Goal: Transaction & Acquisition: Purchase product/service

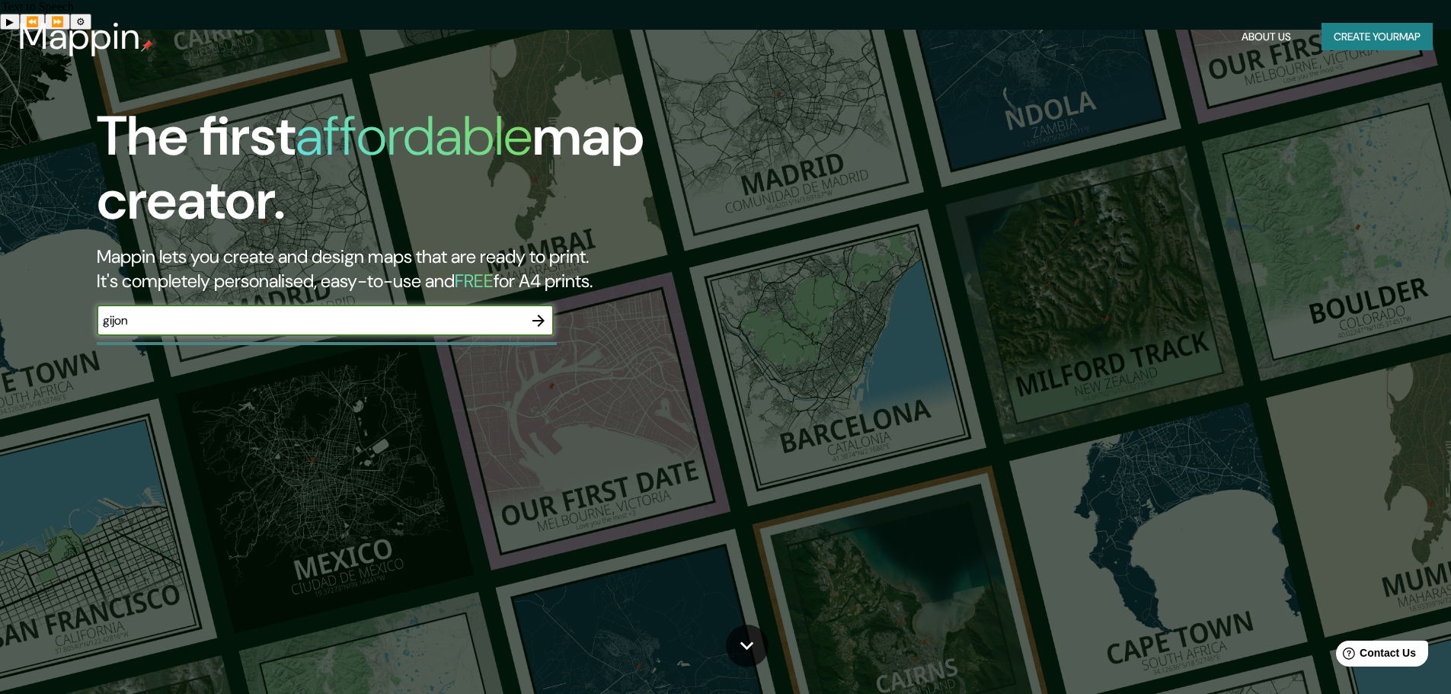
type input "gijon"
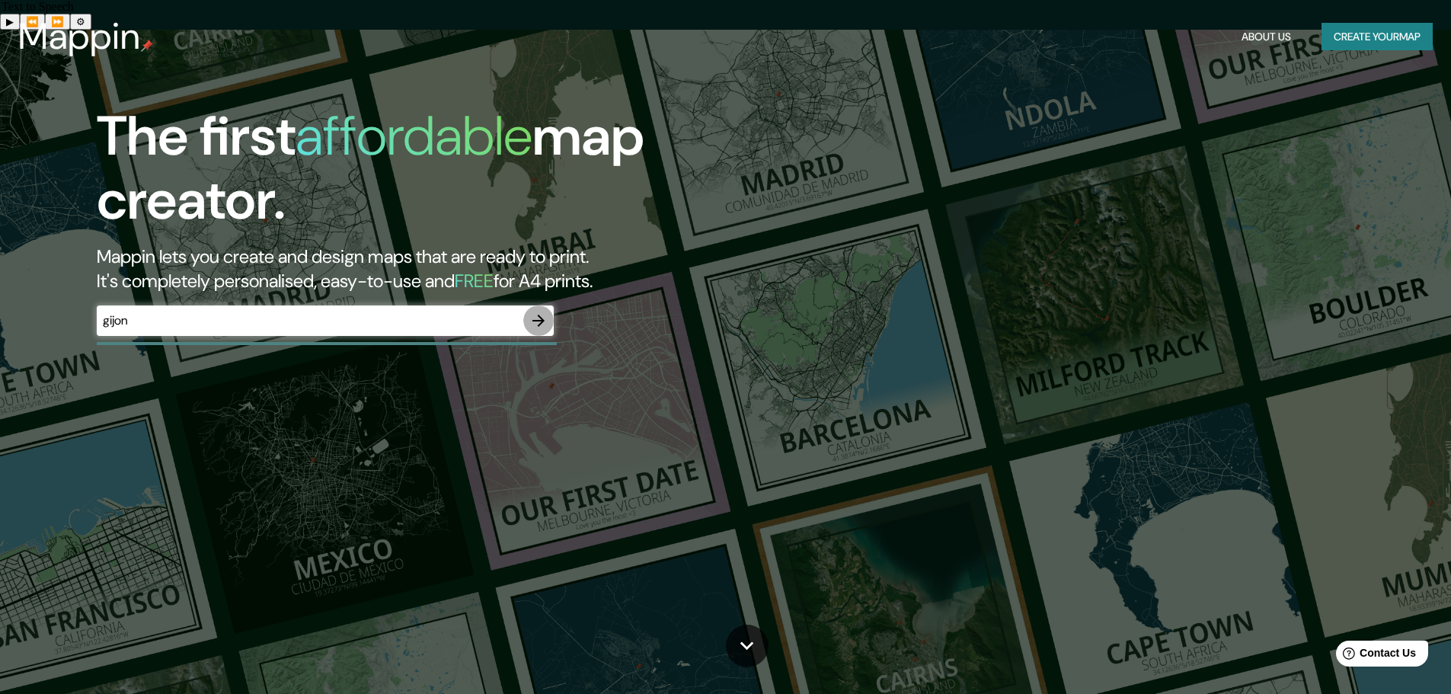
click at [534, 318] on icon "button" at bounding box center [538, 321] width 18 height 18
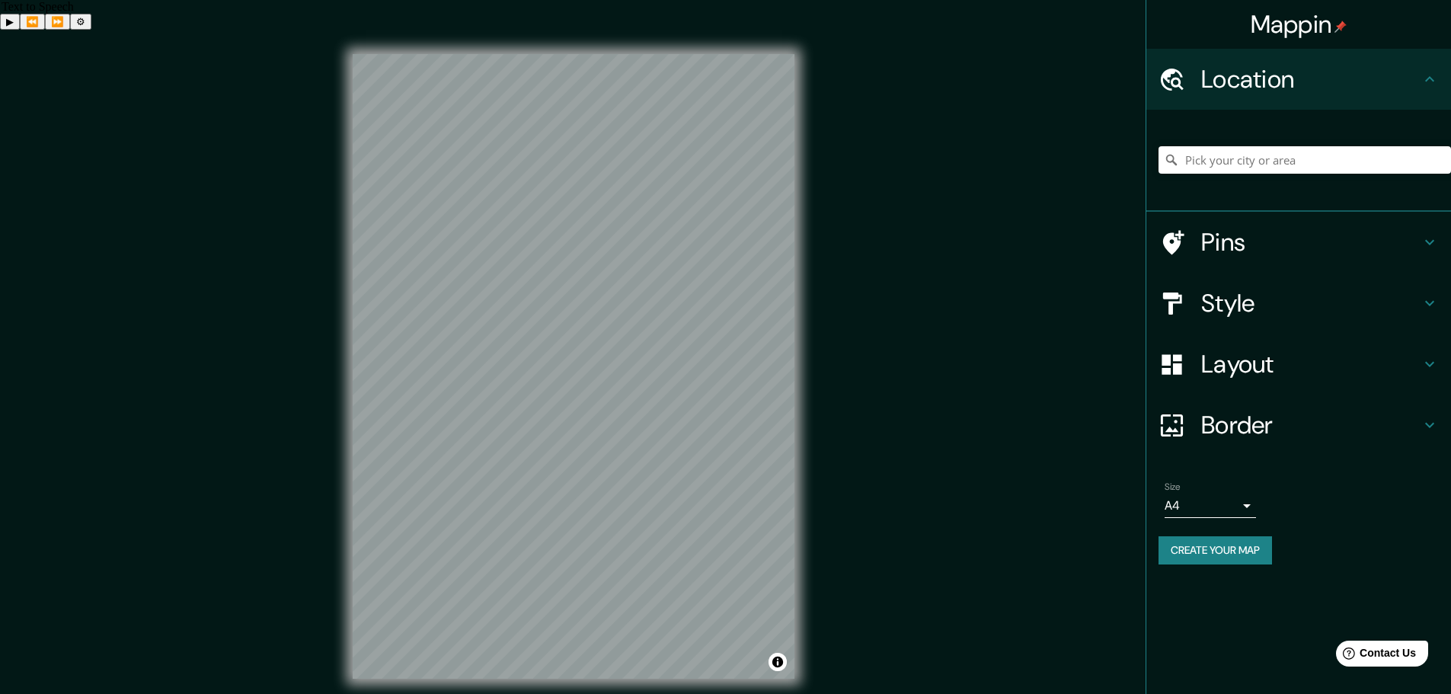
click at [1436, 236] on icon at bounding box center [1430, 242] width 18 height 18
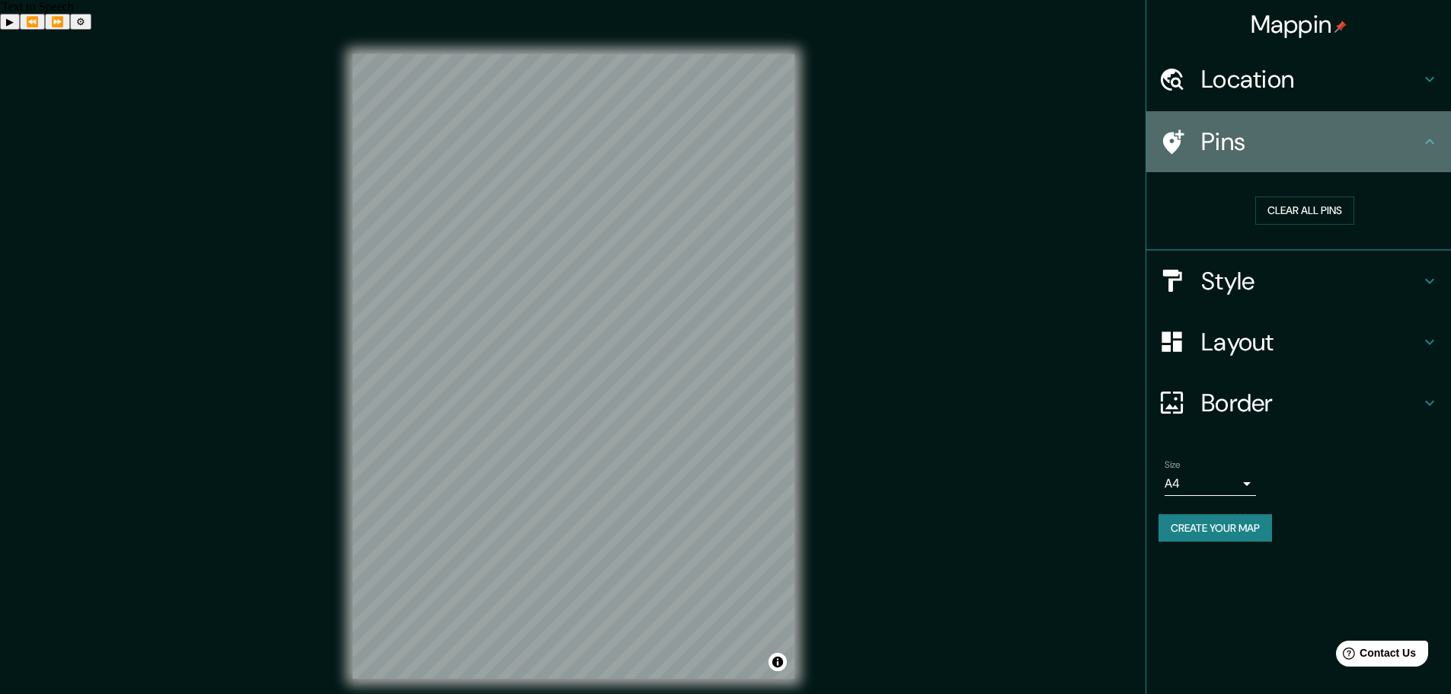
click at [1428, 136] on icon at bounding box center [1430, 142] width 18 height 18
click at [1169, 140] on icon at bounding box center [1173, 141] width 21 height 24
click at [1178, 141] on icon at bounding box center [1173, 141] width 21 height 24
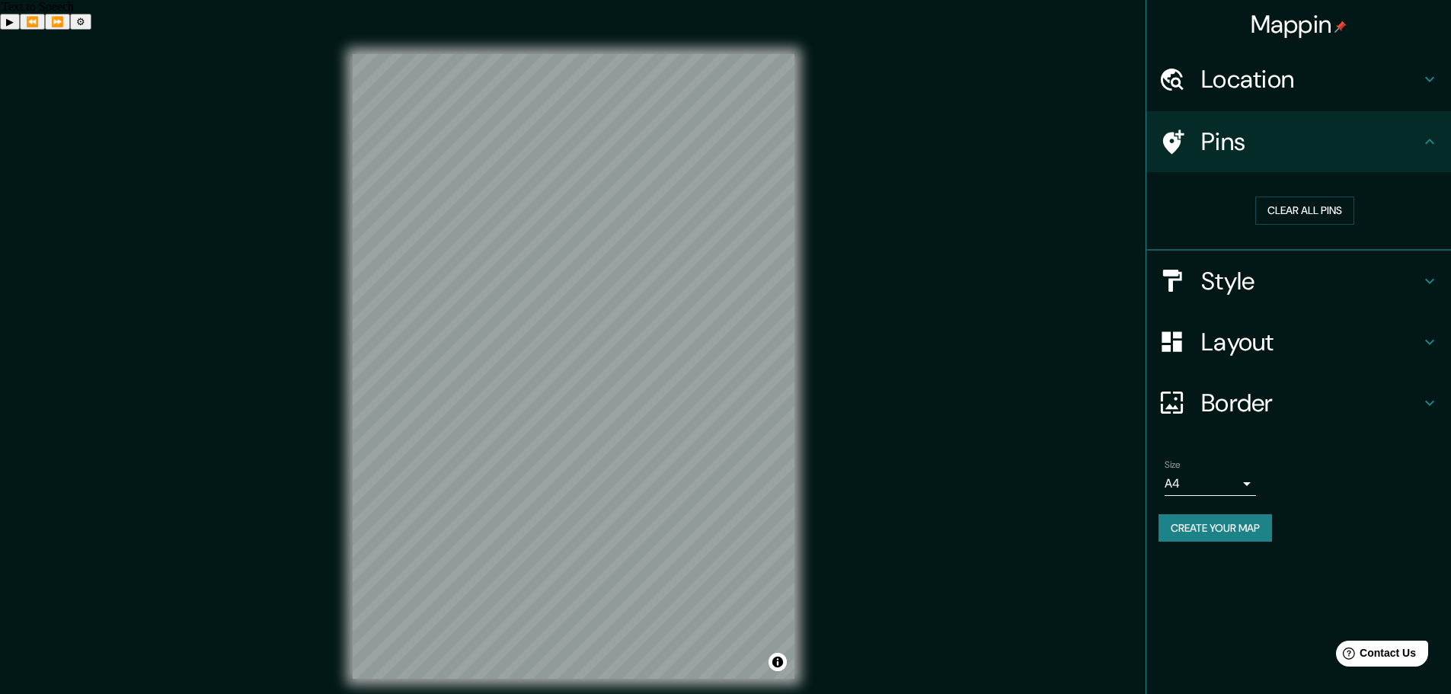
click at [1240, 89] on h4 "Location" at bounding box center [1310, 79] width 219 height 30
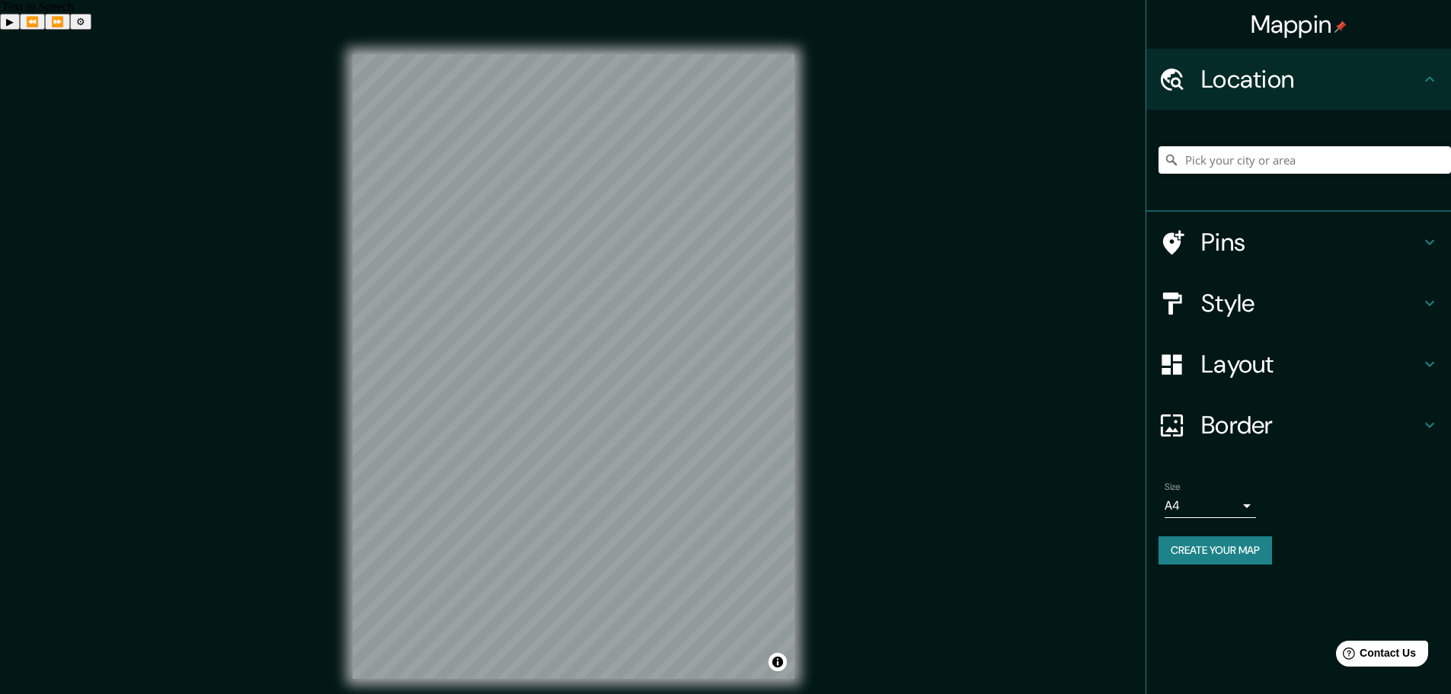
click at [1226, 309] on h4 "Style" at bounding box center [1310, 303] width 219 height 30
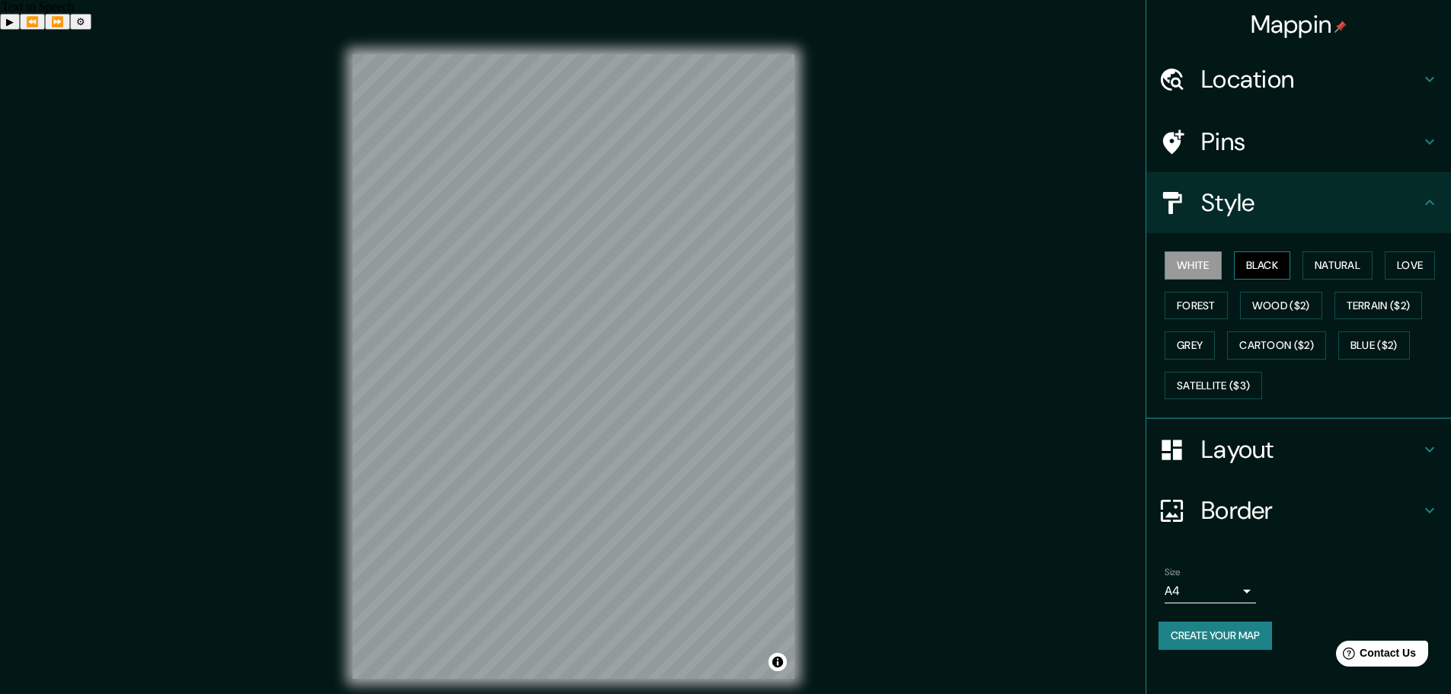
click at [1276, 260] on button "Black" at bounding box center [1262, 265] width 57 height 28
click at [1340, 260] on button "Natural" at bounding box center [1337, 265] width 70 height 28
click at [1408, 268] on button "Love" at bounding box center [1410, 265] width 50 height 28
click at [1192, 310] on button "Forest" at bounding box center [1196, 306] width 63 height 28
click at [1302, 299] on button "Wood ($2)" at bounding box center [1281, 306] width 82 height 28
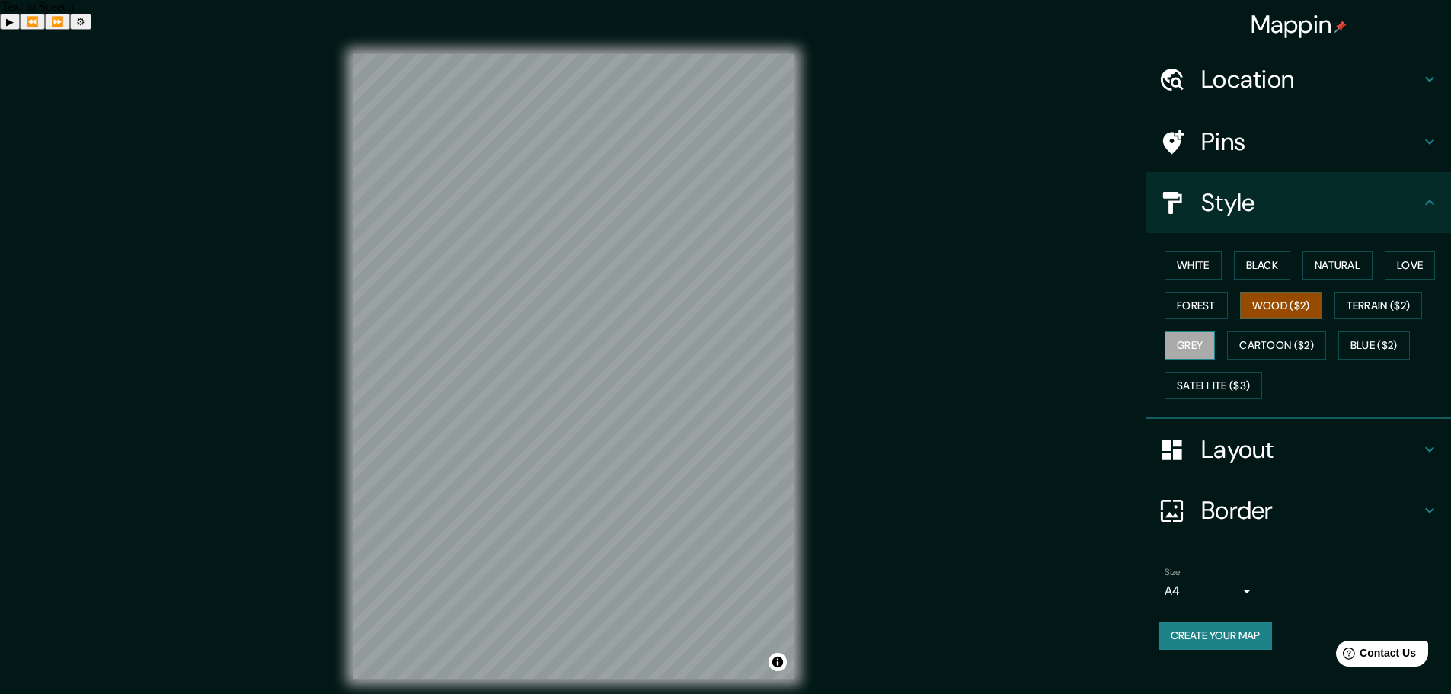
click at [1189, 336] on button "Grey" at bounding box center [1190, 345] width 50 height 28
click at [1259, 351] on button "Cartoon ($2)" at bounding box center [1276, 345] width 99 height 28
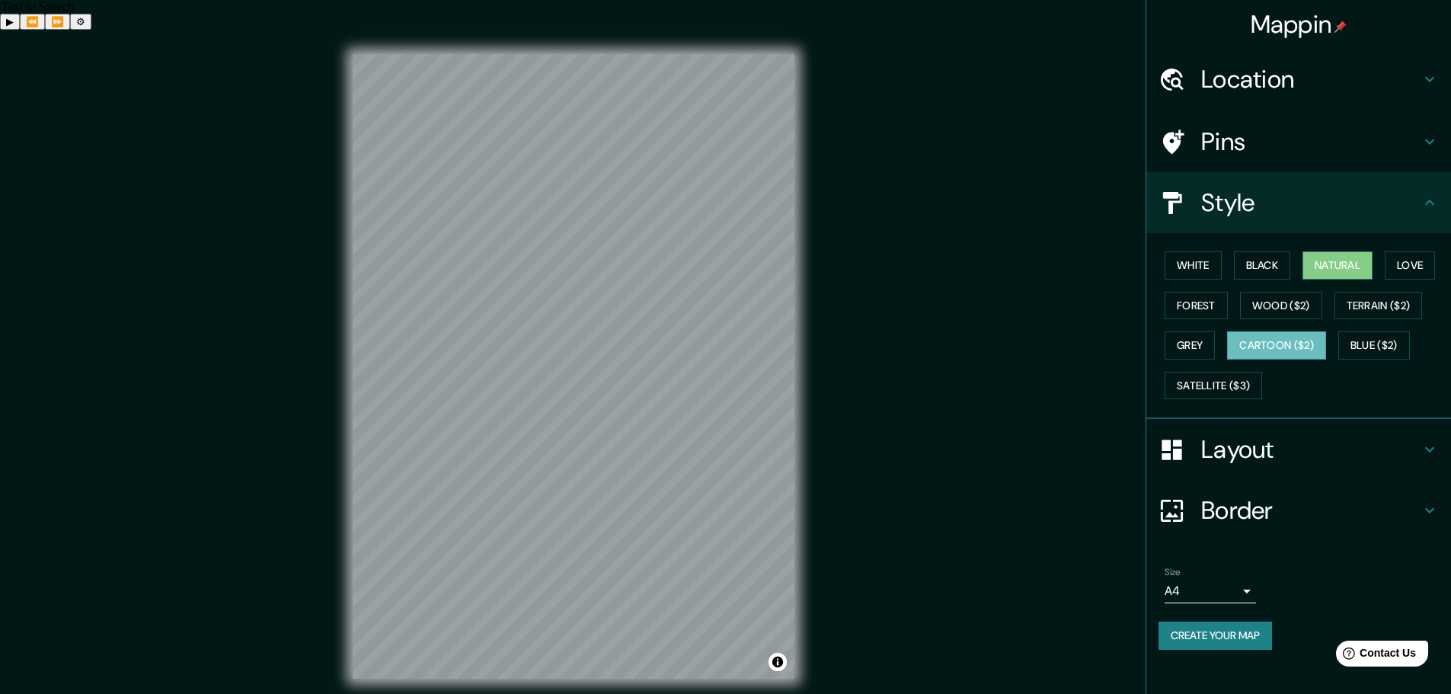
click at [1331, 257] on button "Natural" at bounding box center [1337, 265] width 70 height 28
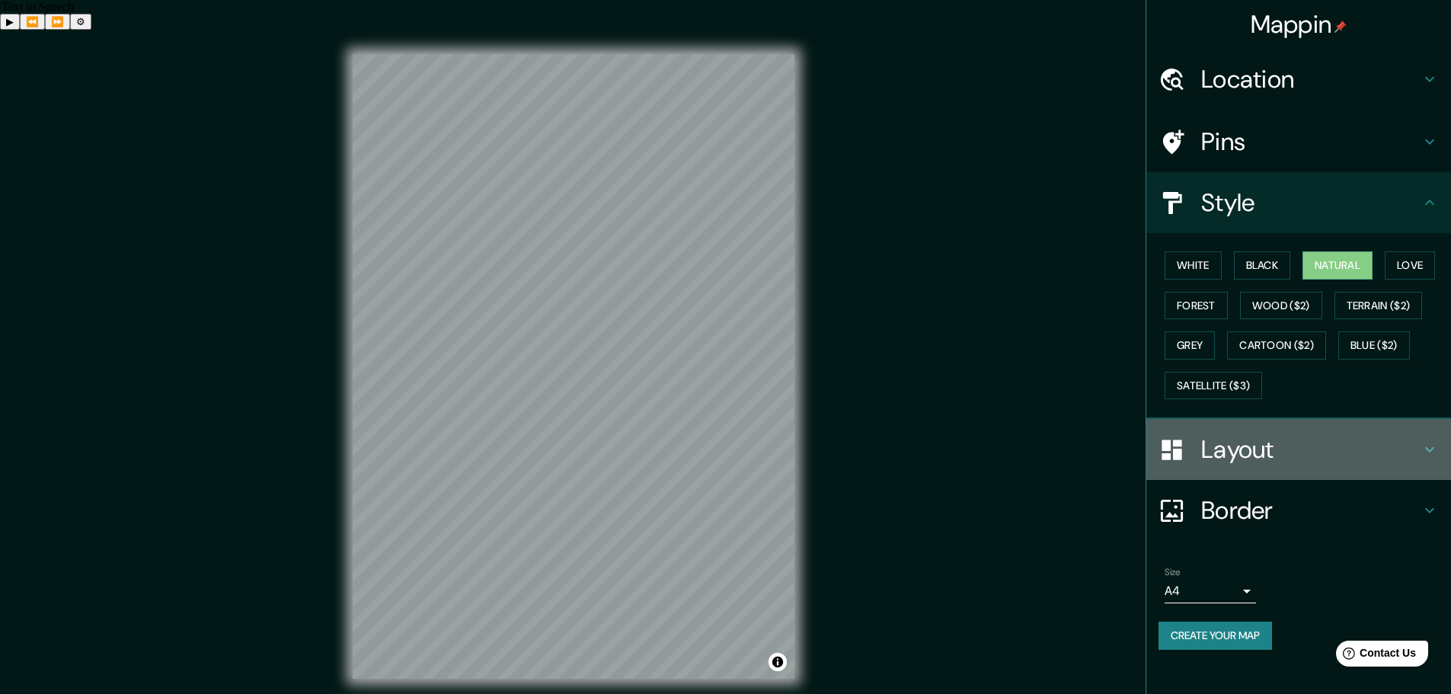
click at [1370, 454] on h4 "Layout" at bounding box center [1310, 449] width 219 height 30
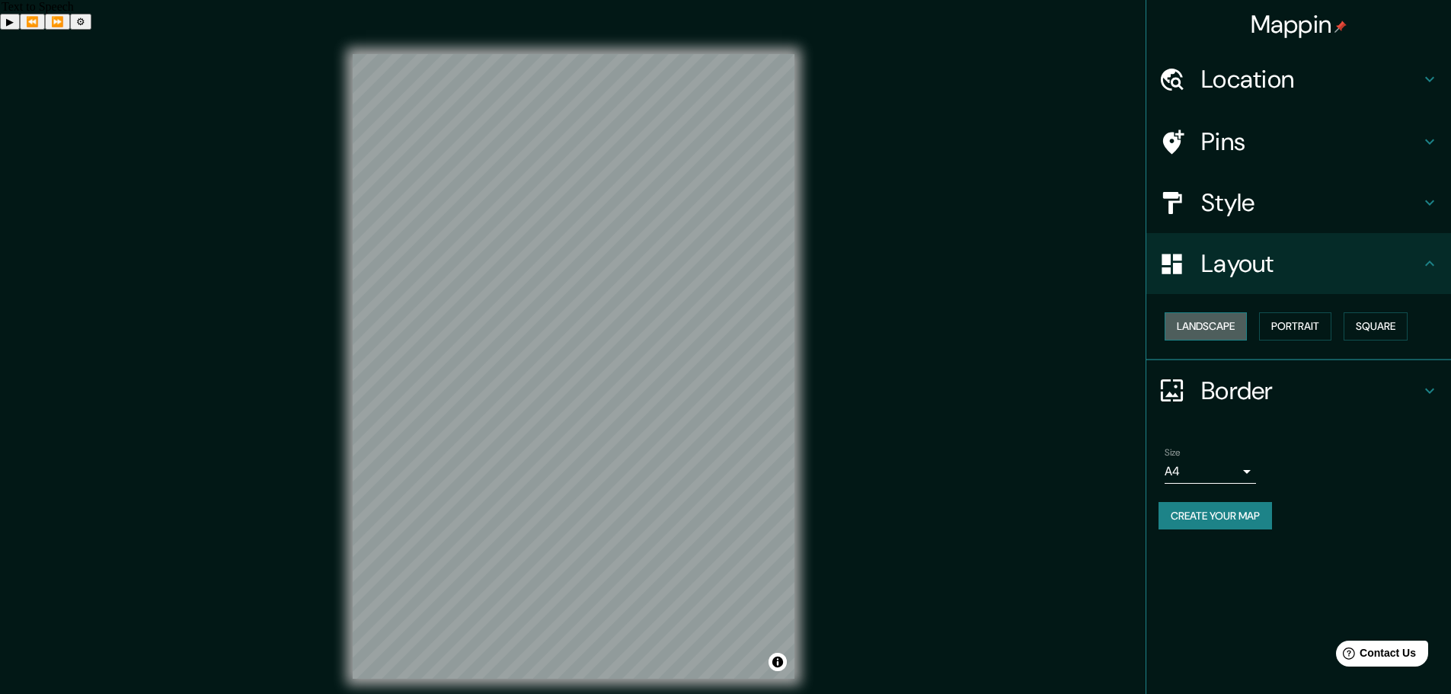
click at [1221, 322] on button "Landscape" at bounding box center [1206, 326] width 82 height 28
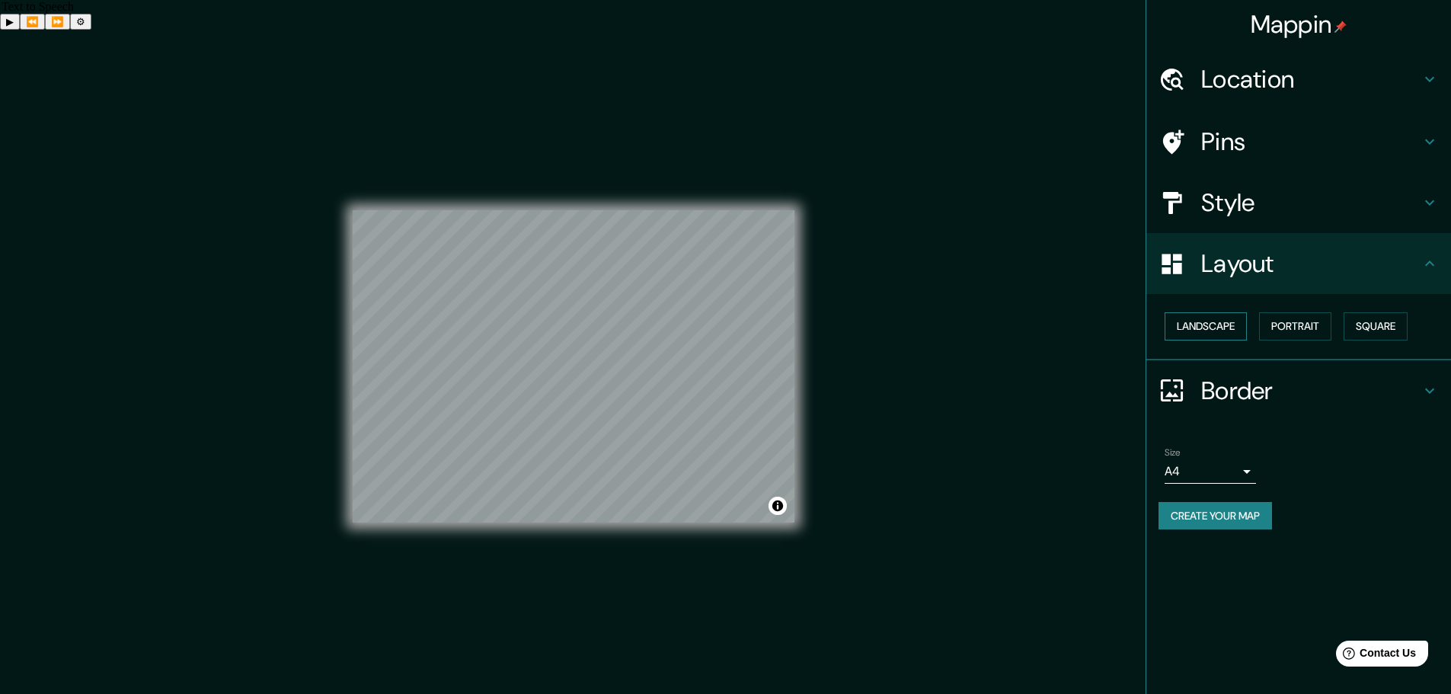
click at [1226, 333] on button "Landscape" at bounding box center [1206, 326] width 82 height 28
click at [1289, 321] on button "Portrait" at bounding box center [1295, 326] width 72 height 28
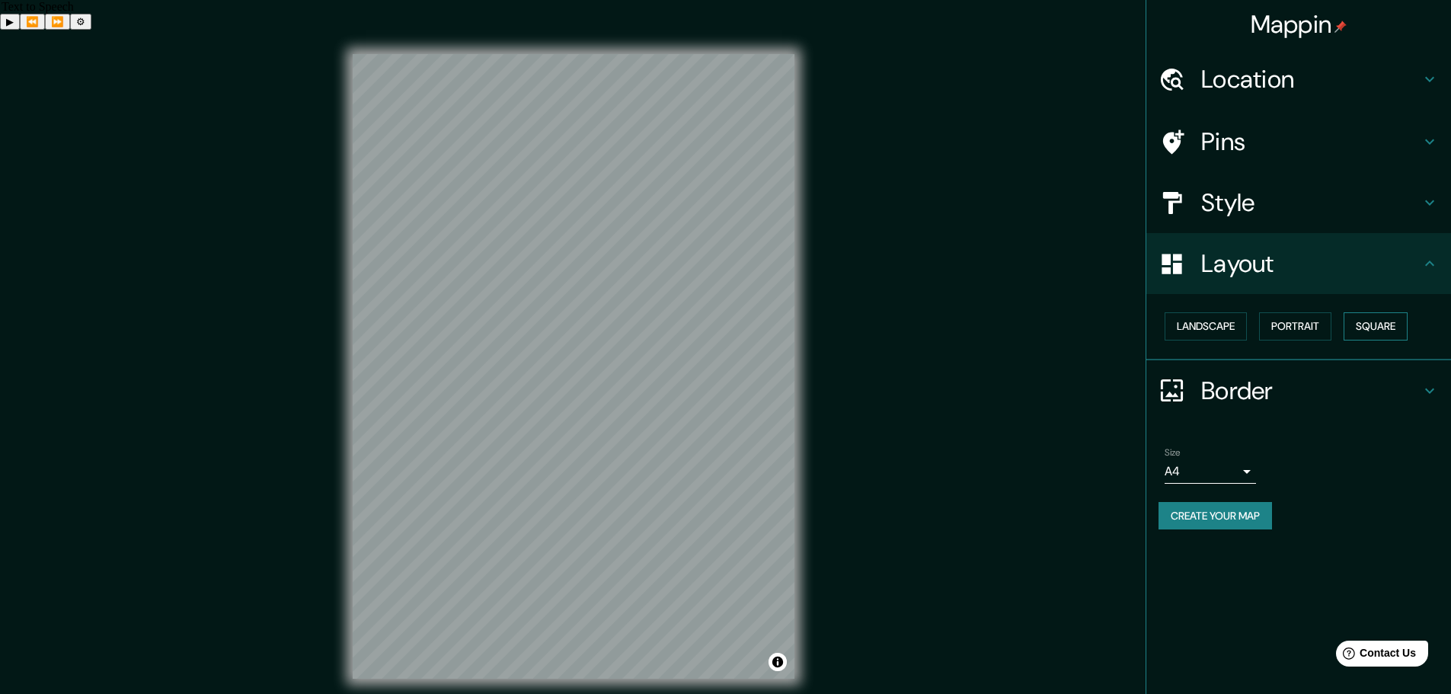
click at [1366, 325] on button "Square" at bounding box center [1376, 326] width 64 height 28
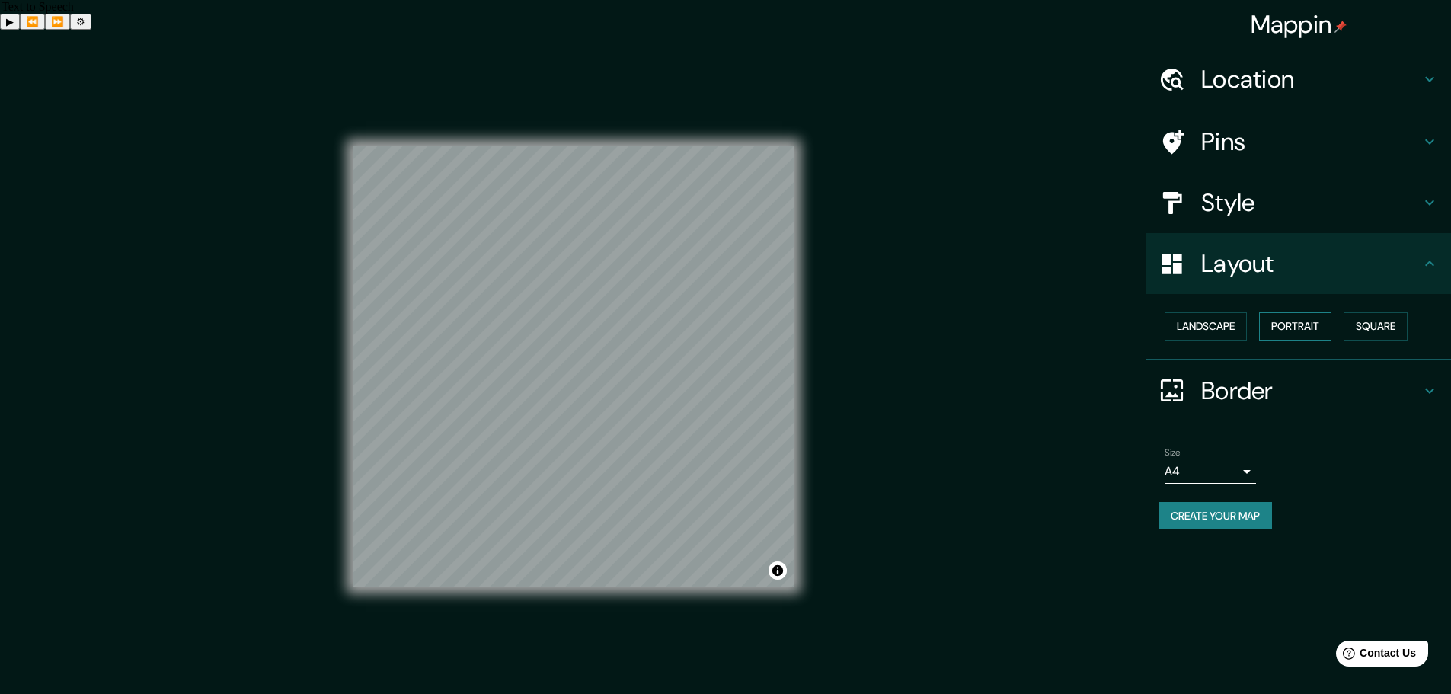
click at [1288, 334] on button "Portrait" at bounding box center [1295, 326] width 72 height 28
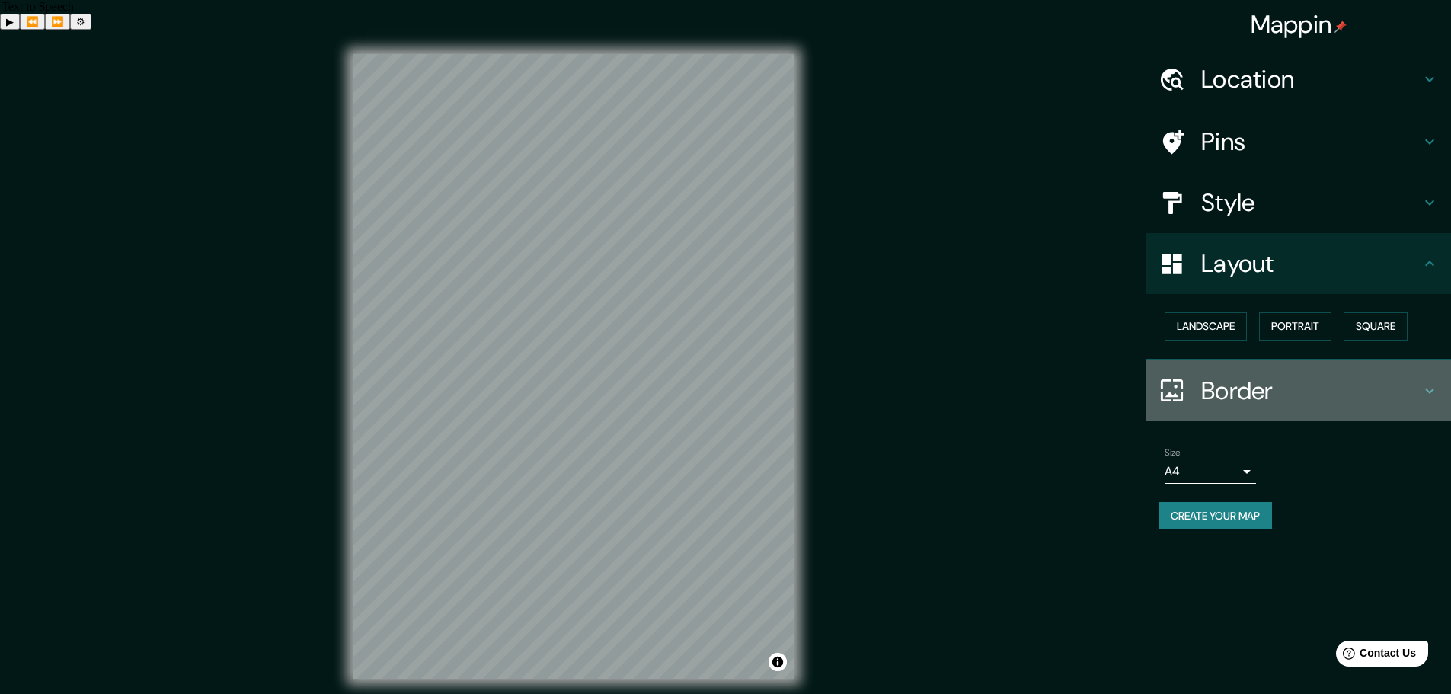
click at [1232, 385] on h4 "Border" at bounding box center [1310, 391] width 219 height 30
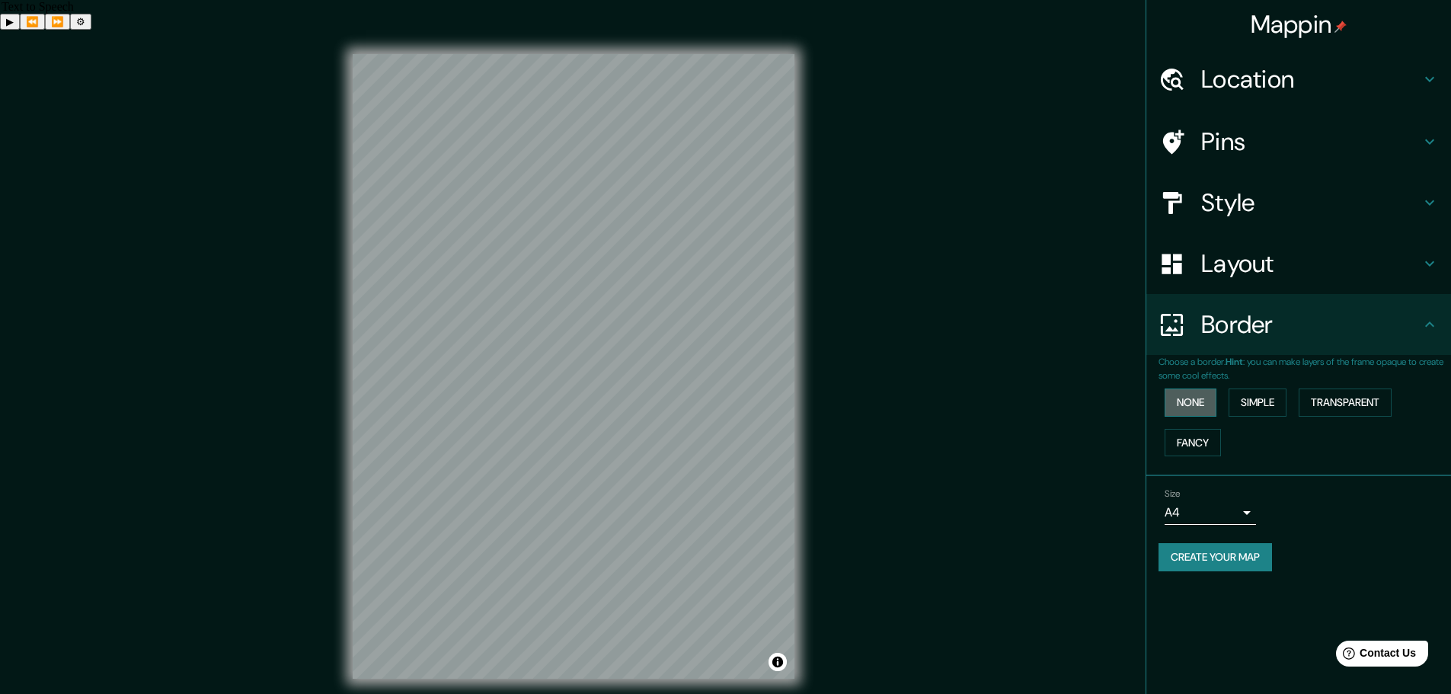
click at [1191, 401] on button "None" at bounding box center [1191, 402] width 52 height 28
click at [1254, 398] on button "Simple" at bounding box center [1258, 402] width 58 height 28
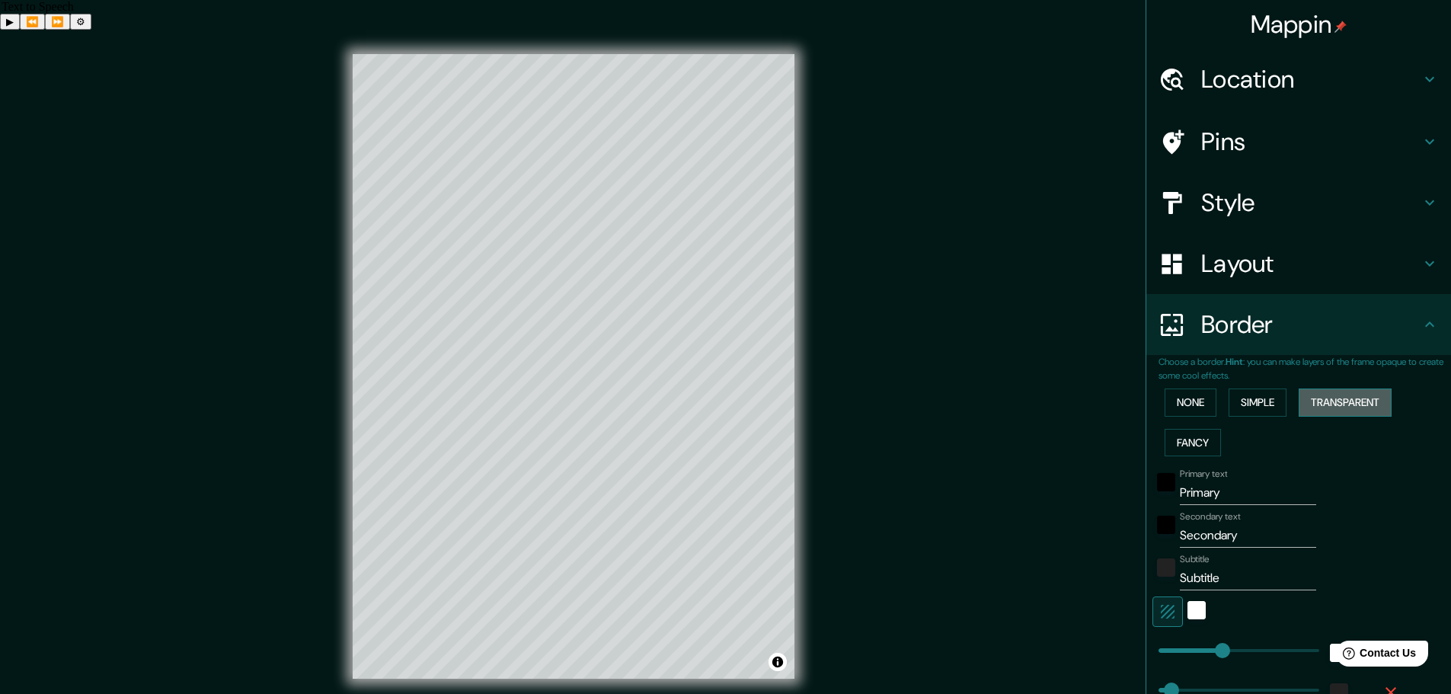
click at [1320, 401] on button "Transparent" at bounding box center [1345, 402] width 93 height 28
click at [1196, 437] on button "Fancy" at bounding box center [1193, 443] width 56 height 28
click at [1238, 123] on div "Pins" at bounding box center [1298, 141] width 305 height 61
type input "46"
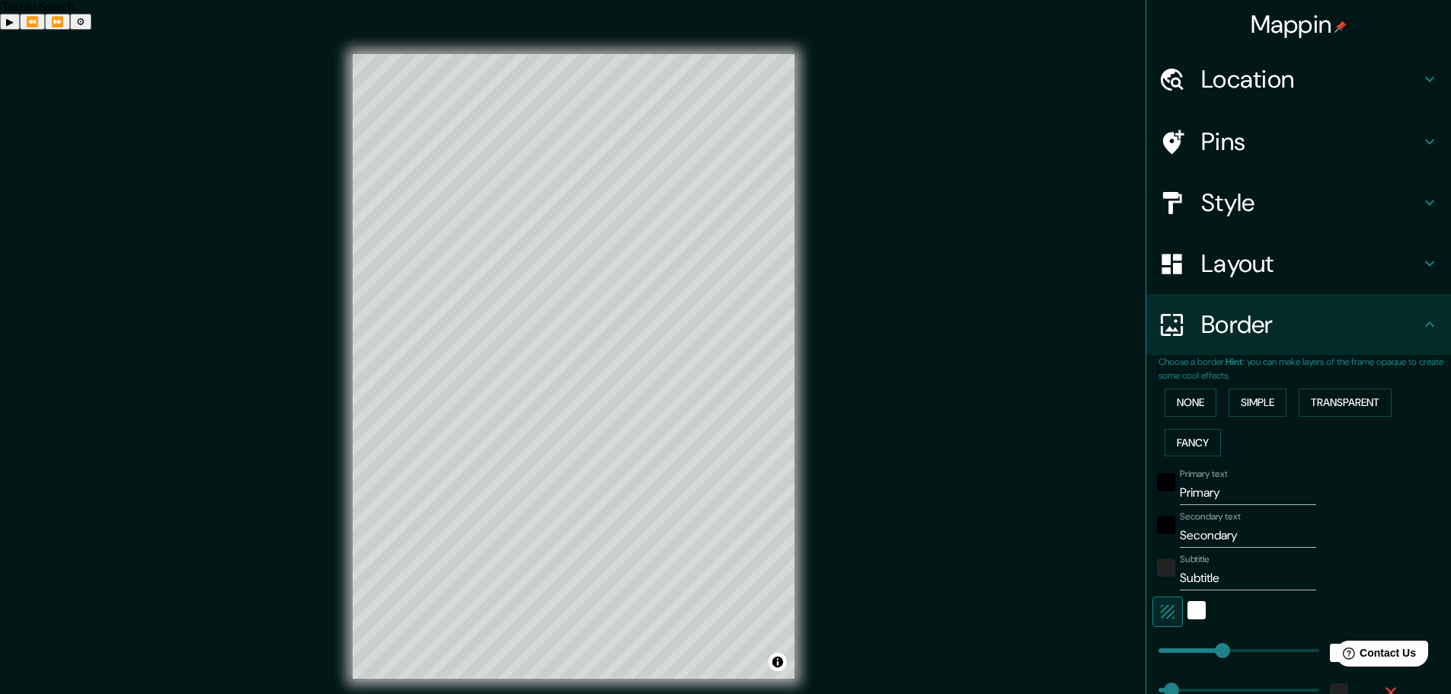
type input "23"
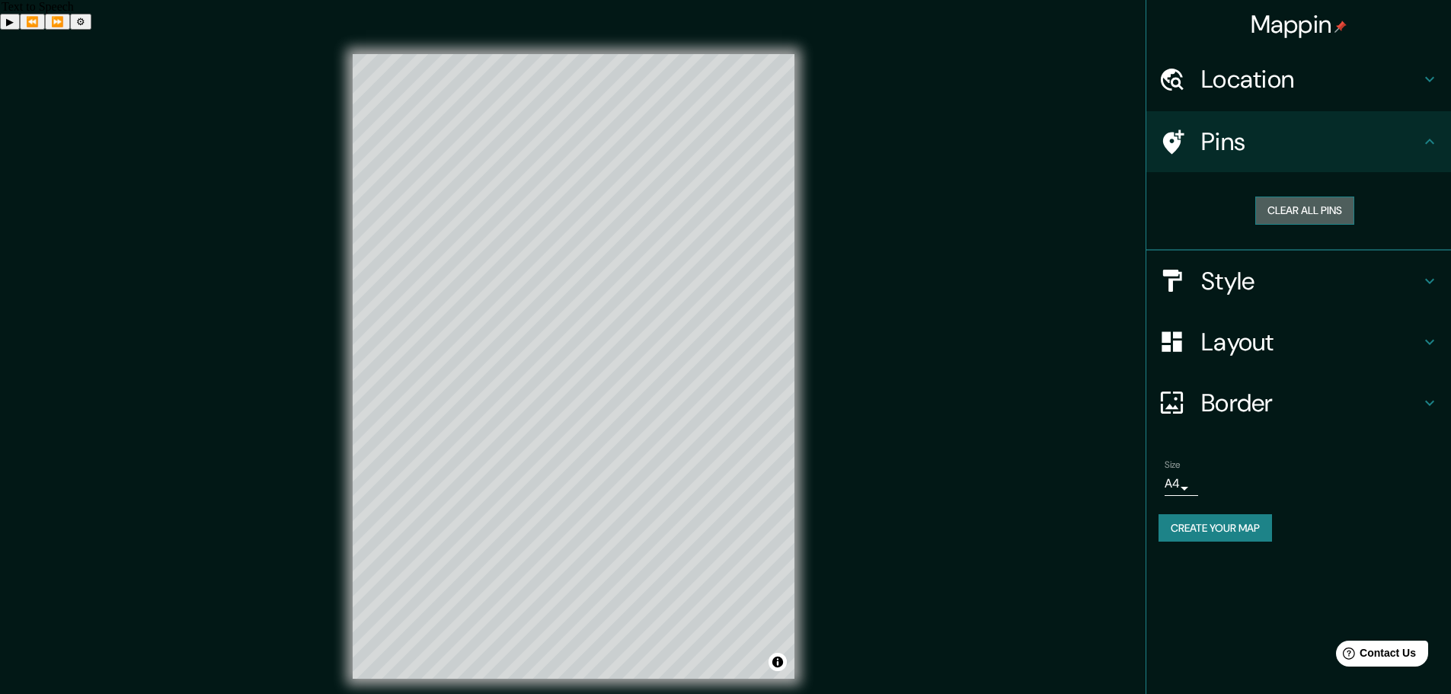
click at [1274, 200] on button "Clear all pins" at bounding box center [1304, 211] width 99 height 28
click at [1249, 538] on button "Create your map" at bounding box center [1215, 528] width 113 height 28
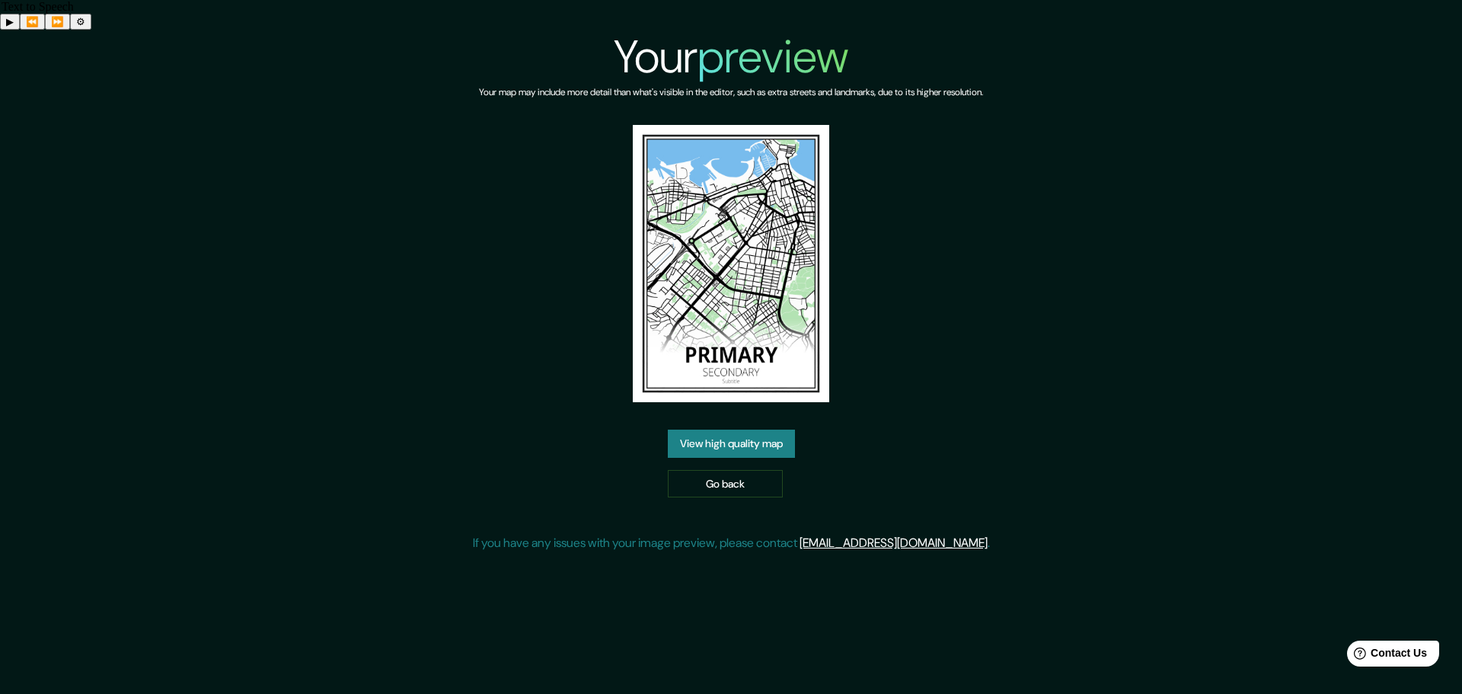
click at [743, 430] on link "View high quality map" at bounding box center [731, 444] width 127 height 28
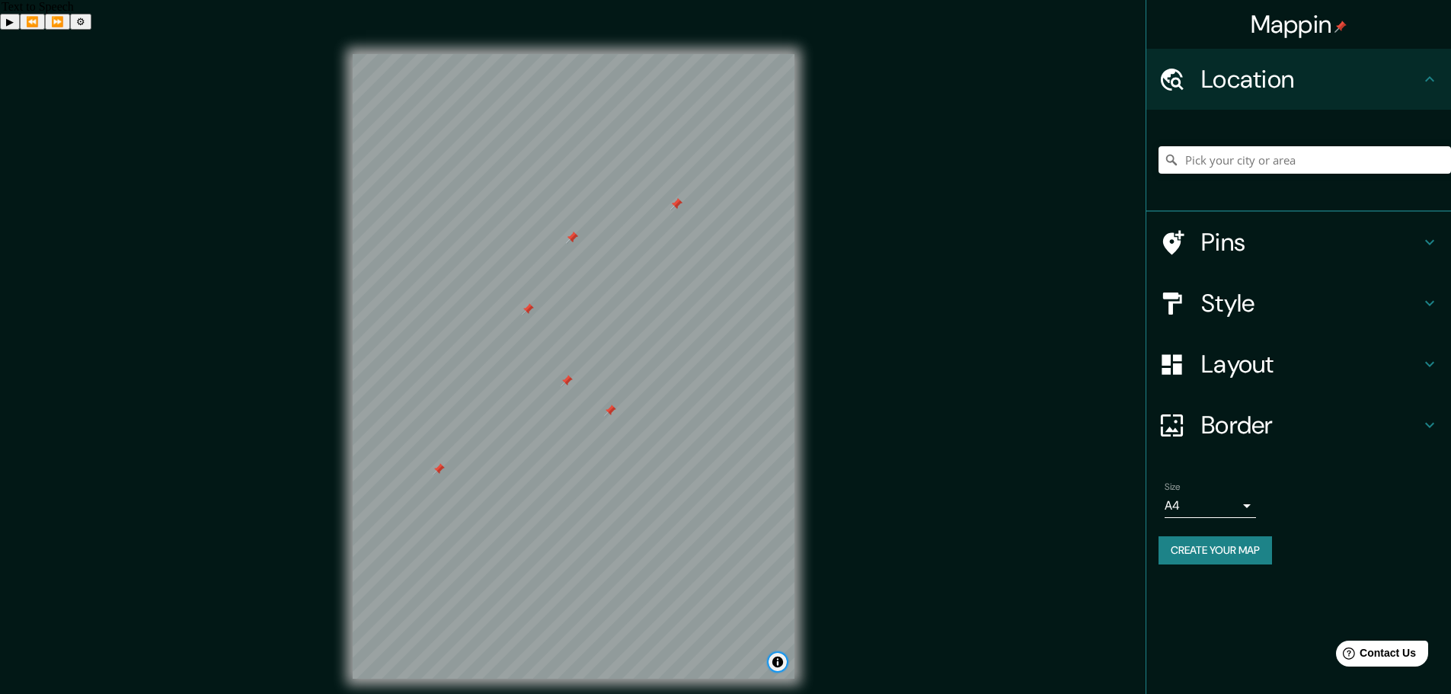
click at [775, 653] on button "Toggle attribution" at bounding box center [778, 662] width 18 height 18
click at [1216, 75] on h4 "Location" at bounding box center [1310, 79] width 219 height 30
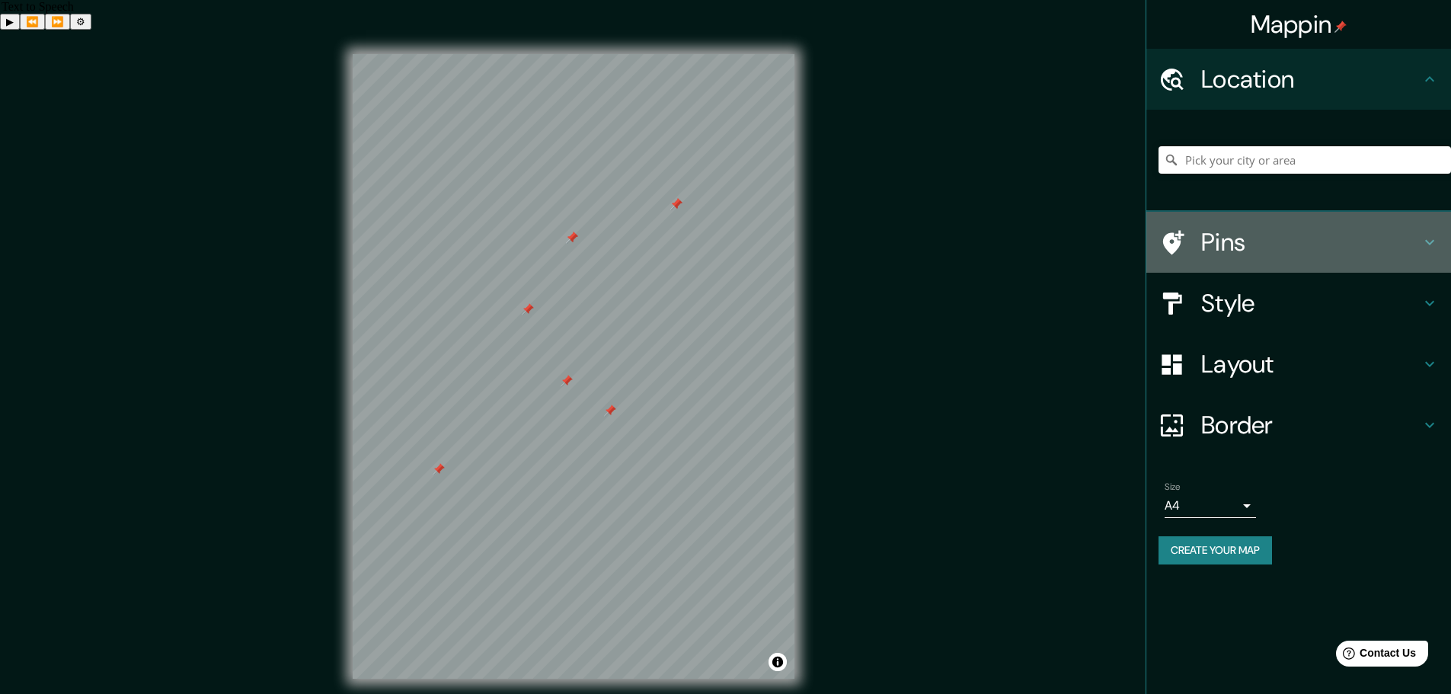
click at [1229, 238] on h4 "Pins" at bounding box center [1310, 242] width 219 height 30
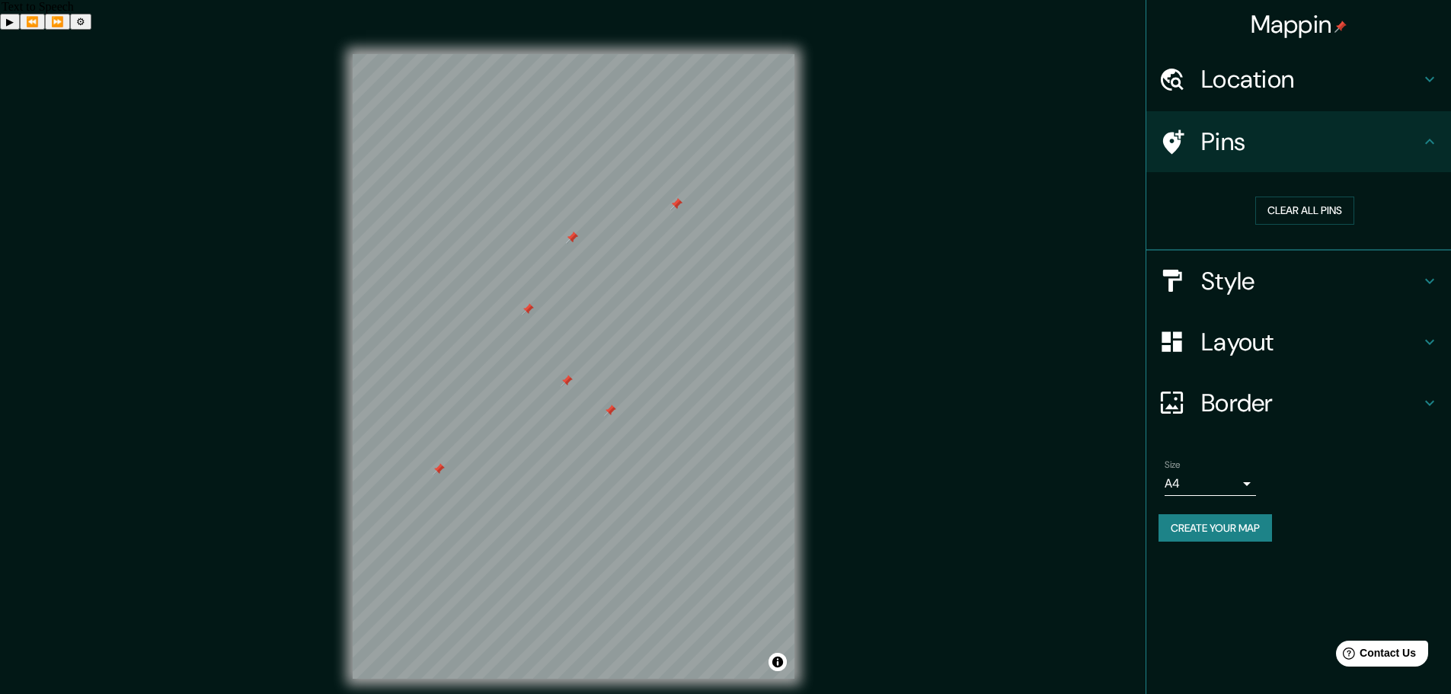
click at [1228, 270] on h4 "Style" at bounding box center [1310, 281] width 219 height 30
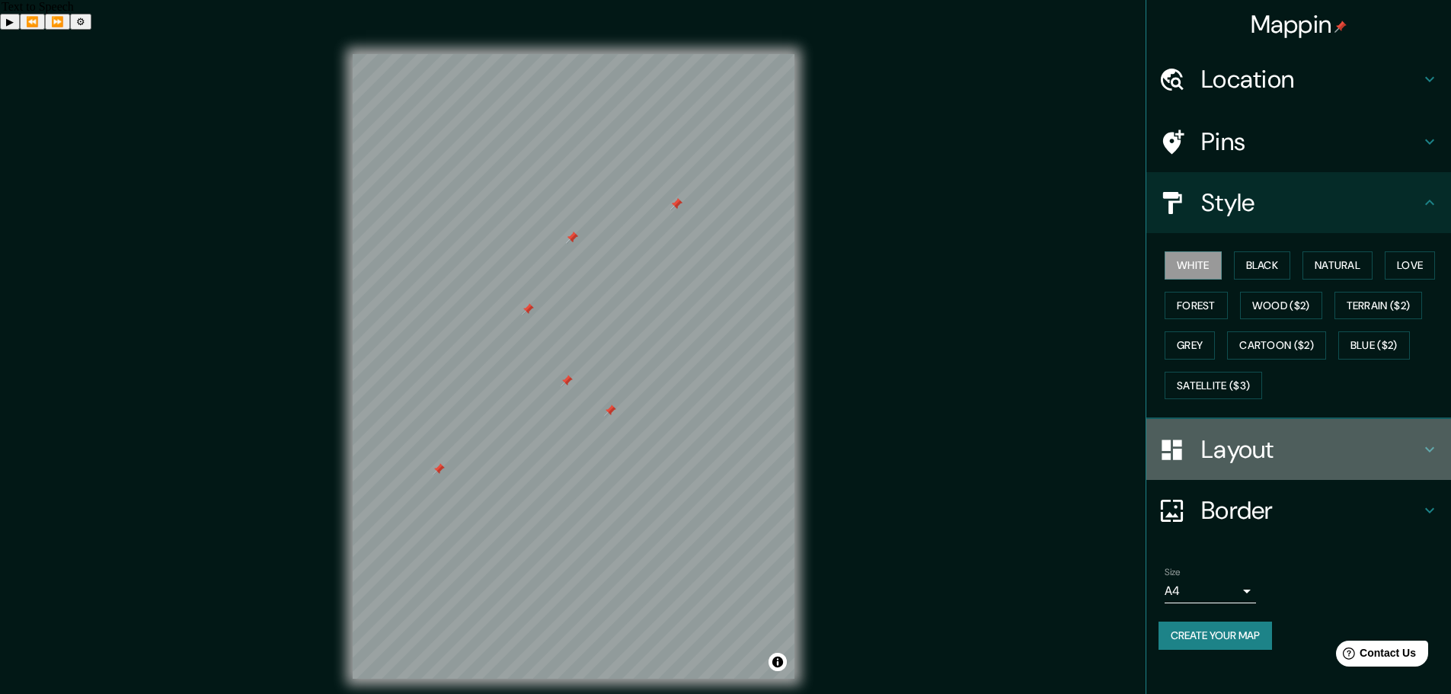
click at [1219, 449] on h4 "Layout" at bounding box center [1310, 449] width 219 height 30
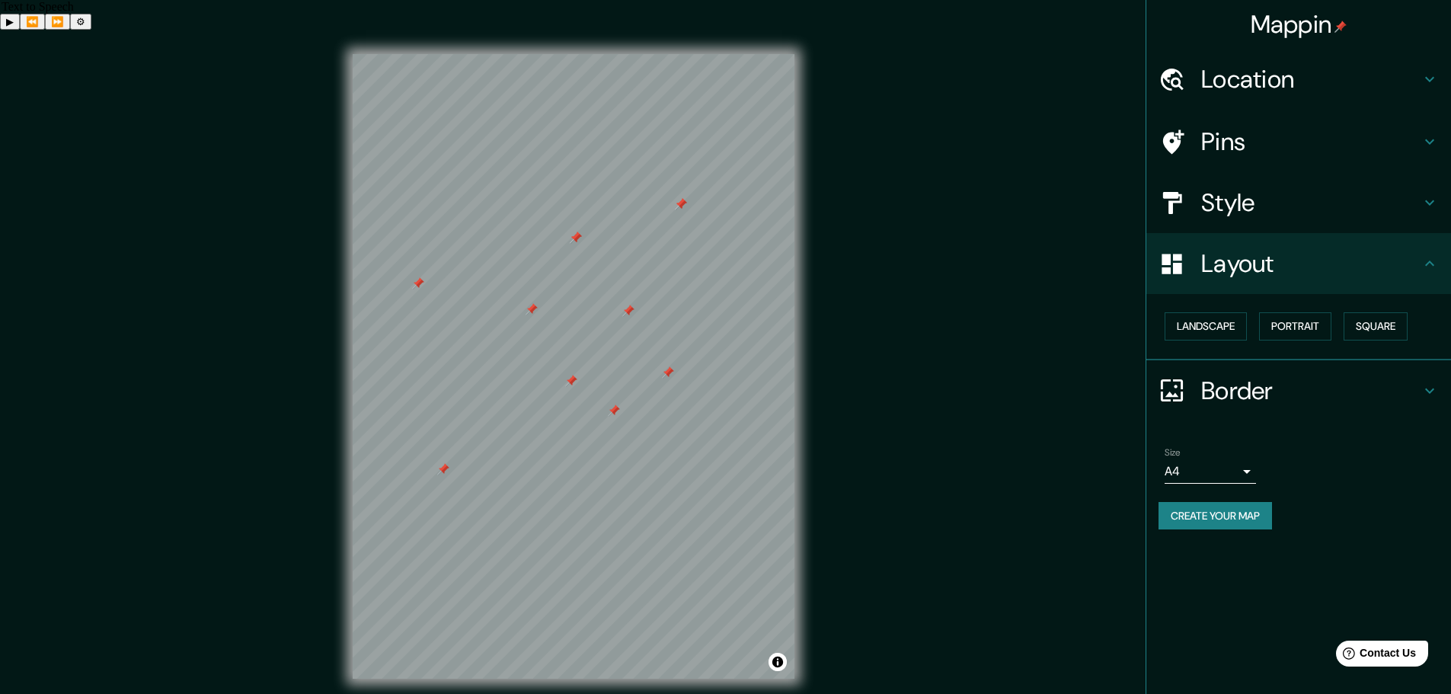
click at [1223, 140] on h4 "Pins" at bounding box center [1310, 141] width 219 height 30
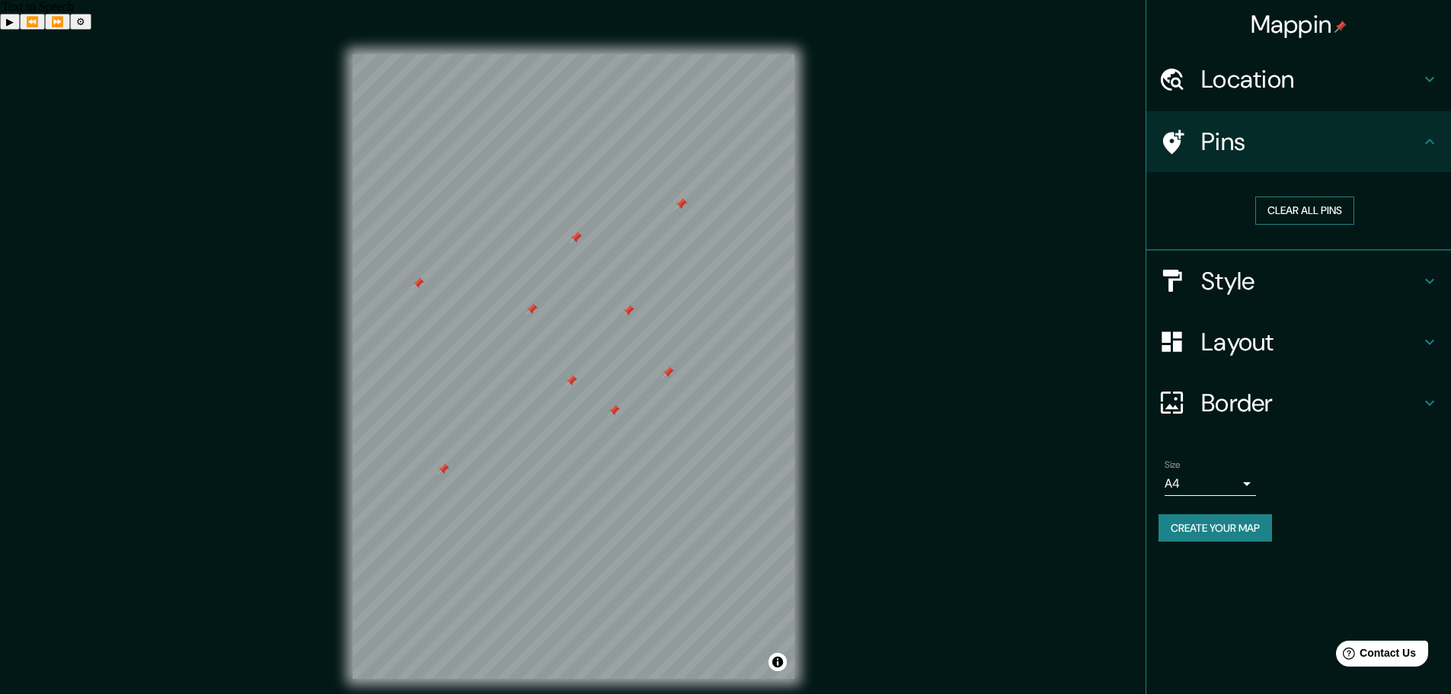
click at [1293, 209] on button "Clear all pins" at bounding box center [1304, 211] width 99 height 28
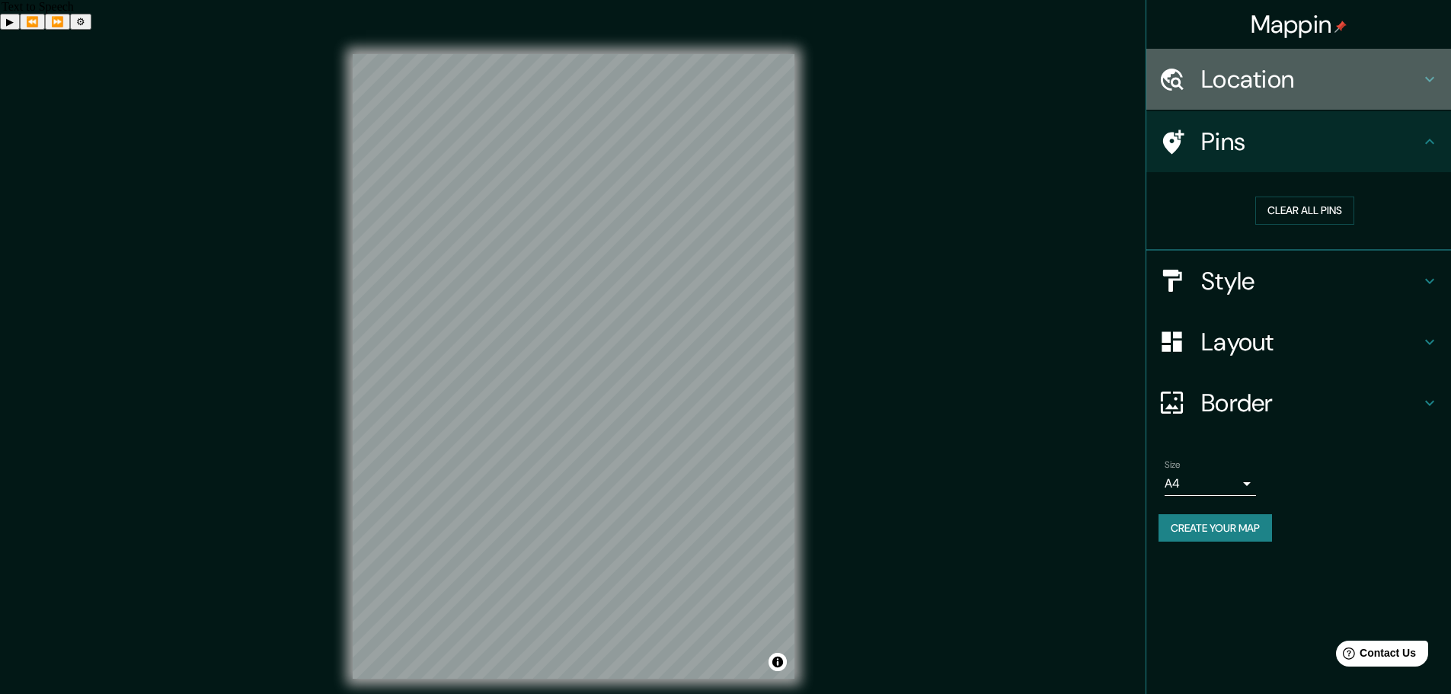
click at [1245, 79] on h4 "Location" at bounding box center [1310, 79] width 219 height 30
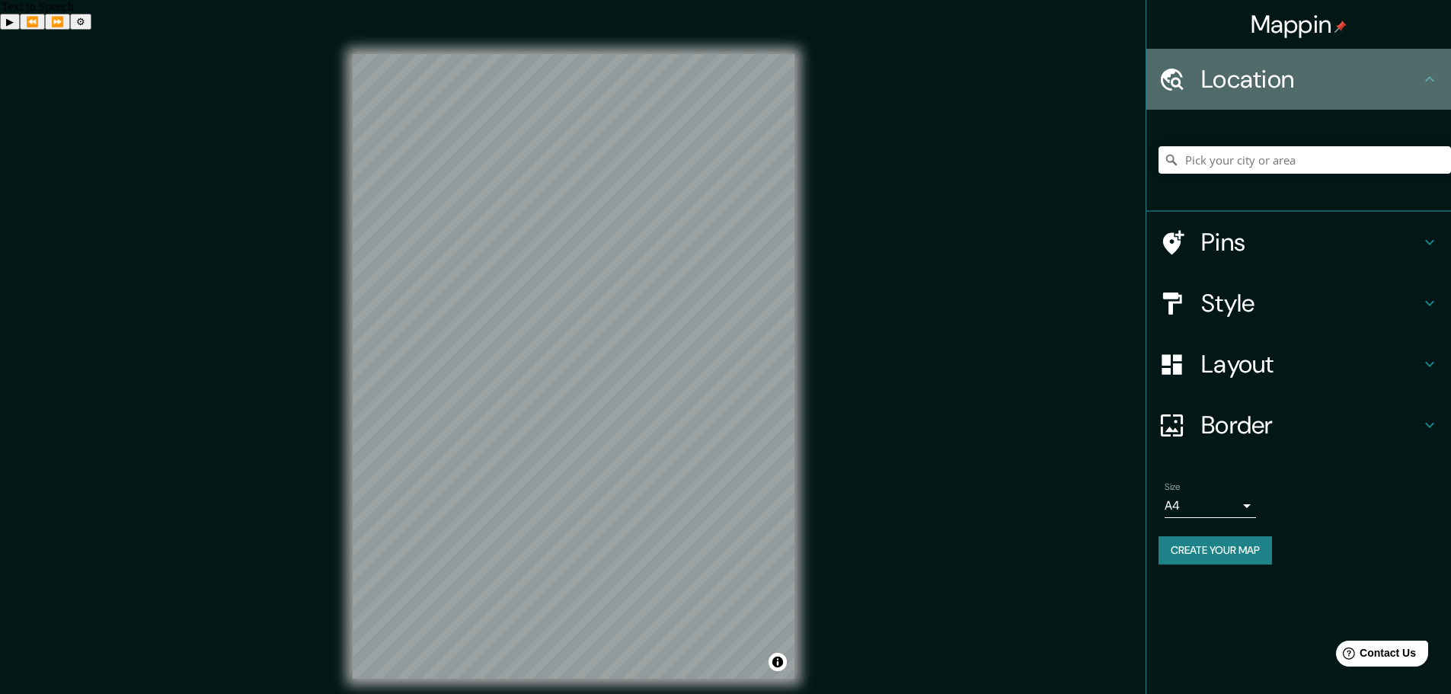
click at [1245, 79] on h4 "Location" at bounding box center [1310, 79] width 219 height 30
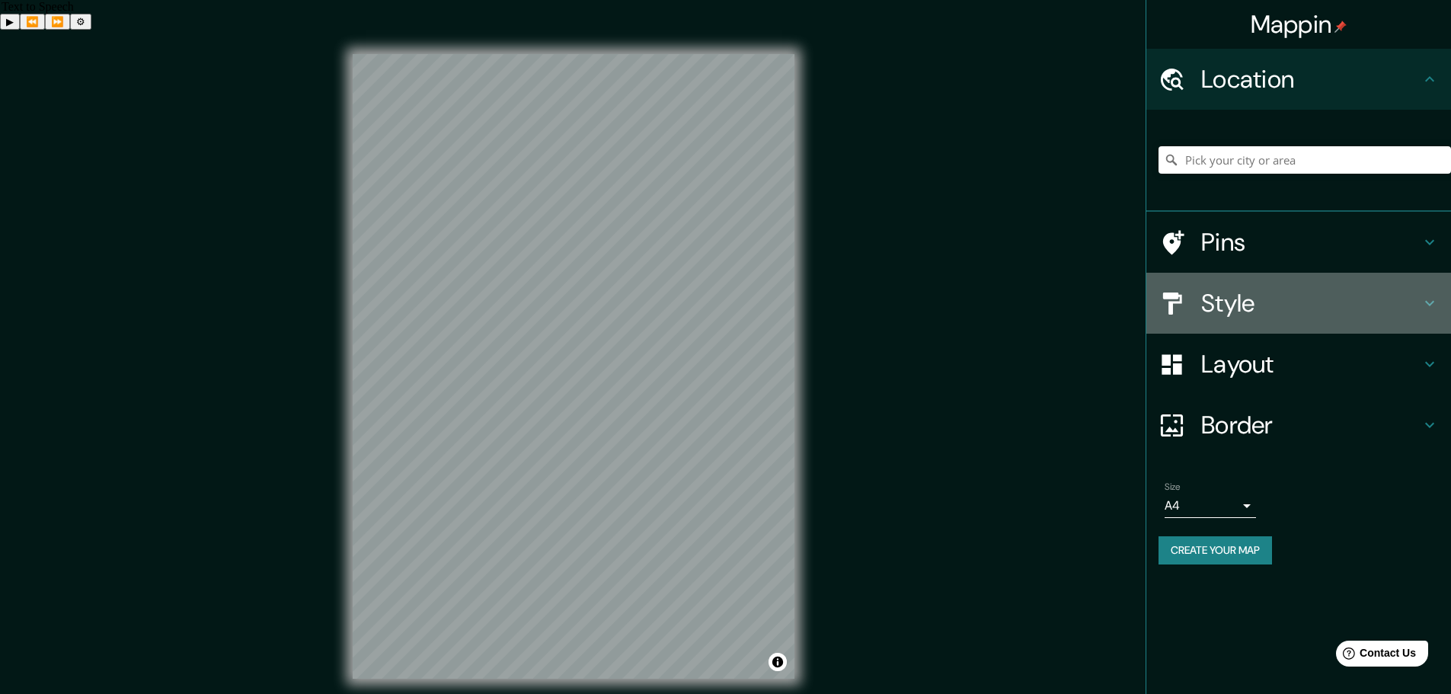
click at [1229, 320] on div "Style" at bounding box center [1298, 303] width 305 height 61
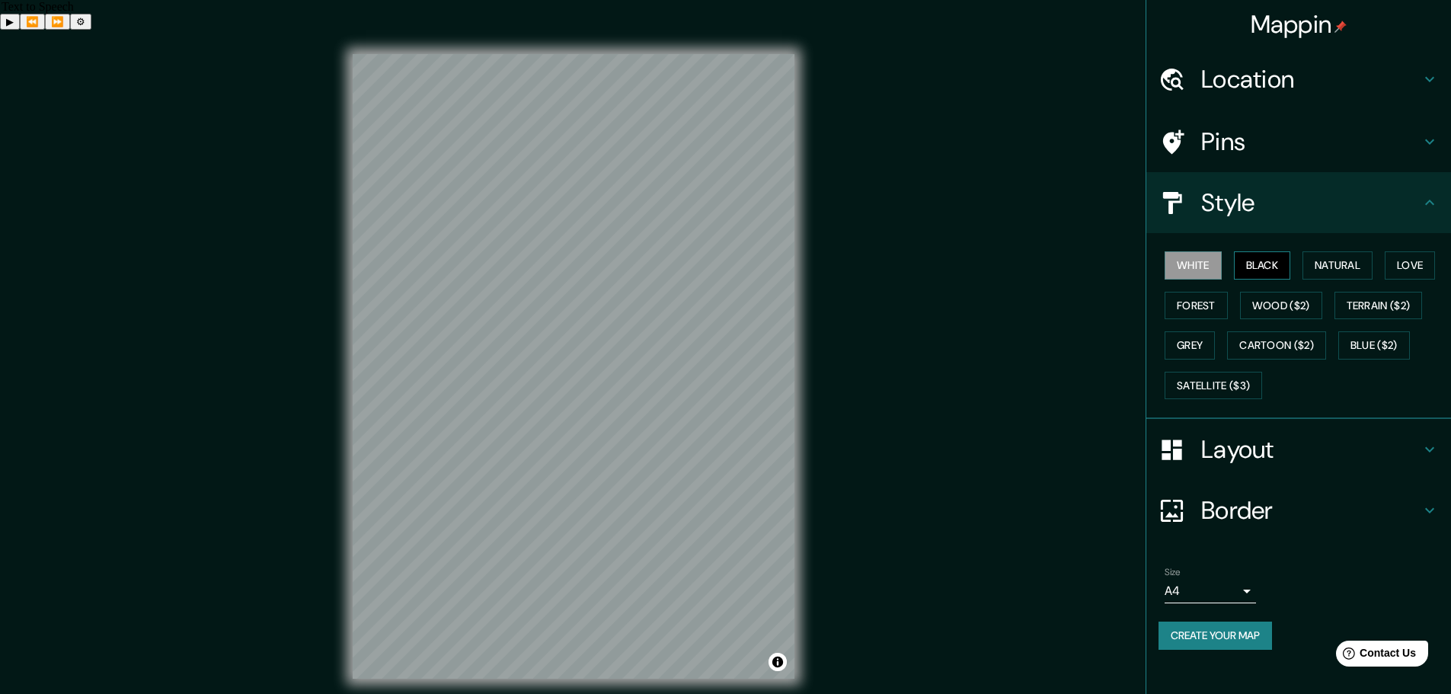
click at [1249, 261] on button "Black" at bounding box center [1262, 265] width 57 height 28
click at [1309, 265] on button "Natural" at bounding box center [1337, 265] width 70 height 28
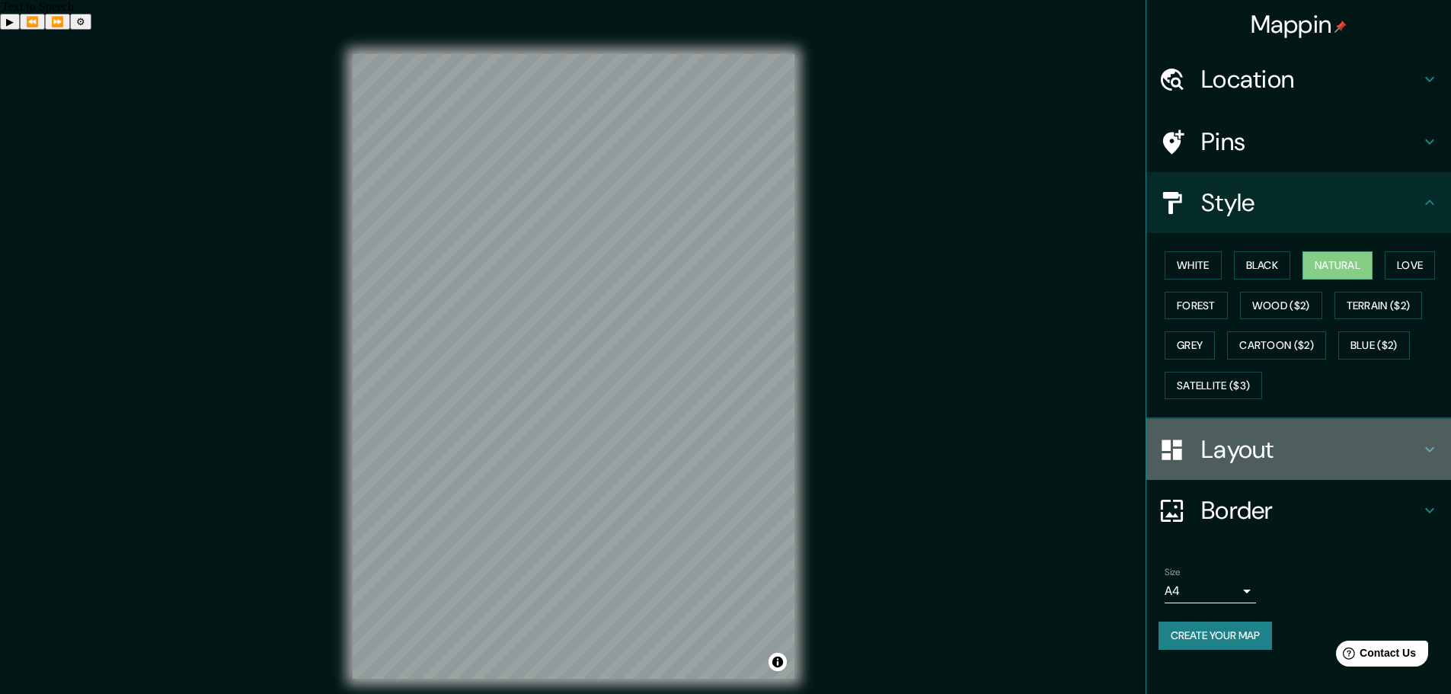
click at [1257, 437] on h4 "Layout" at bounding box center [1310, 449] width 219 height 30
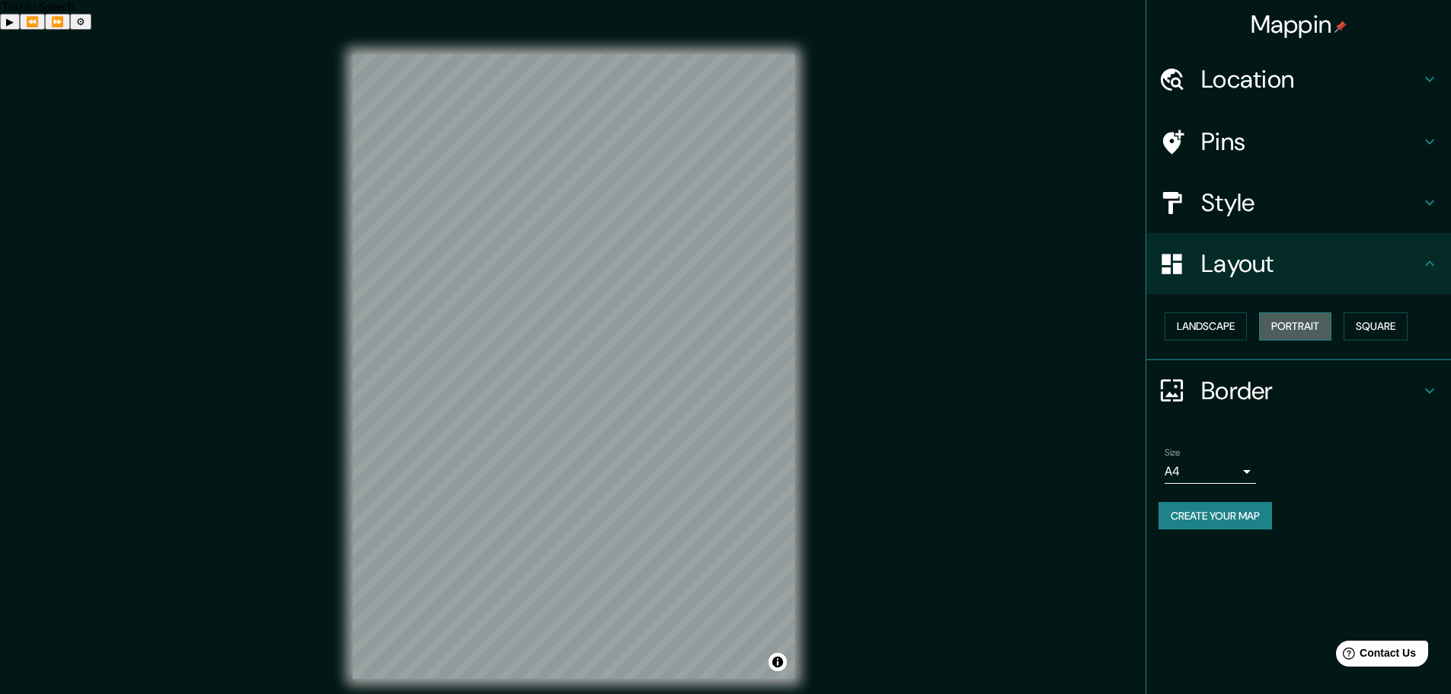
click at [1294, 317] on button "Portrait" at bounding box center [1295, 326] width 72 height 28
click at [1379, 333] on button "Square" at bounding box center [1376, 326] width 64 height 28
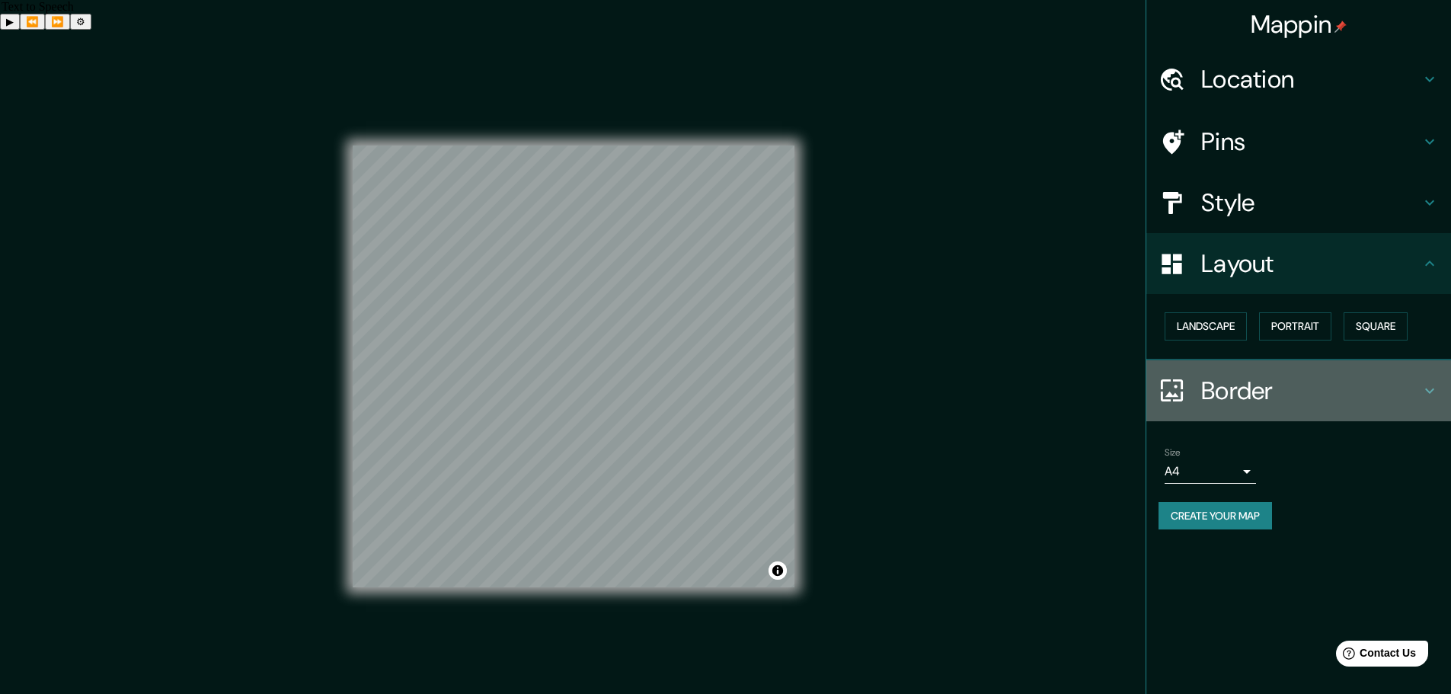
click at [1269, 401] on h4 "Border" at bounding box center [1310, 391] width 219 height 30
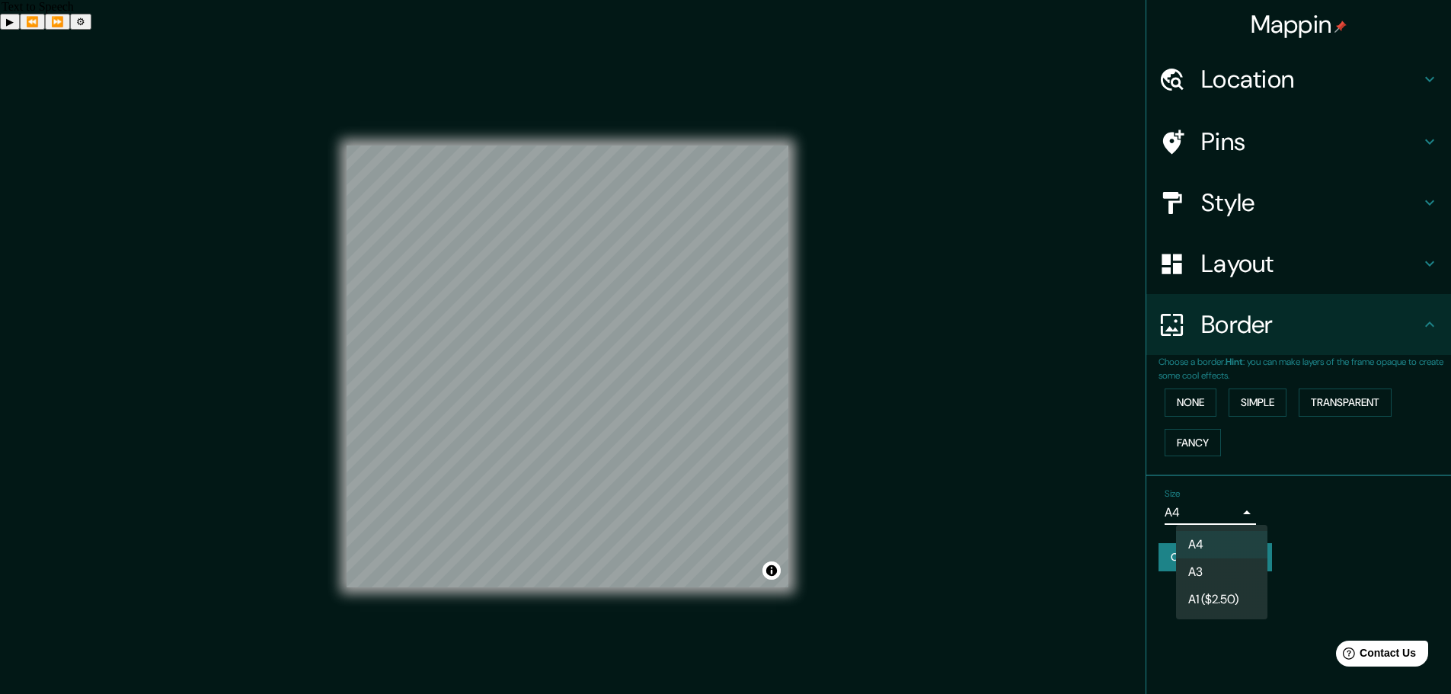
click at [1205, 513] on body "Mappin Location Pins Style Layout Border Choose a border. Hint : you can make l…" at bounding box center [725, 377] width 1451 height 694
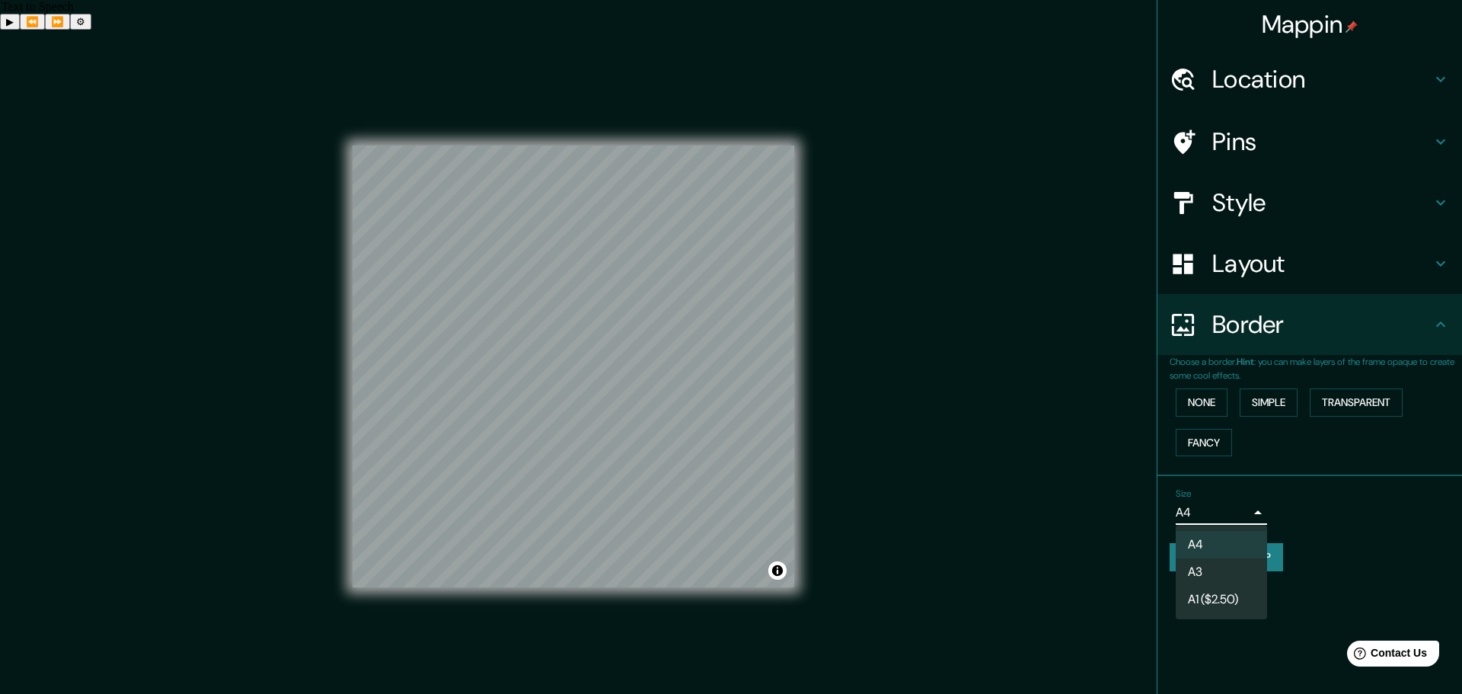
click at [1277, 472] on div at bounding box center [731, 347] width 1462 height 694
